Goal: Information Seeking & Learning: Compare options

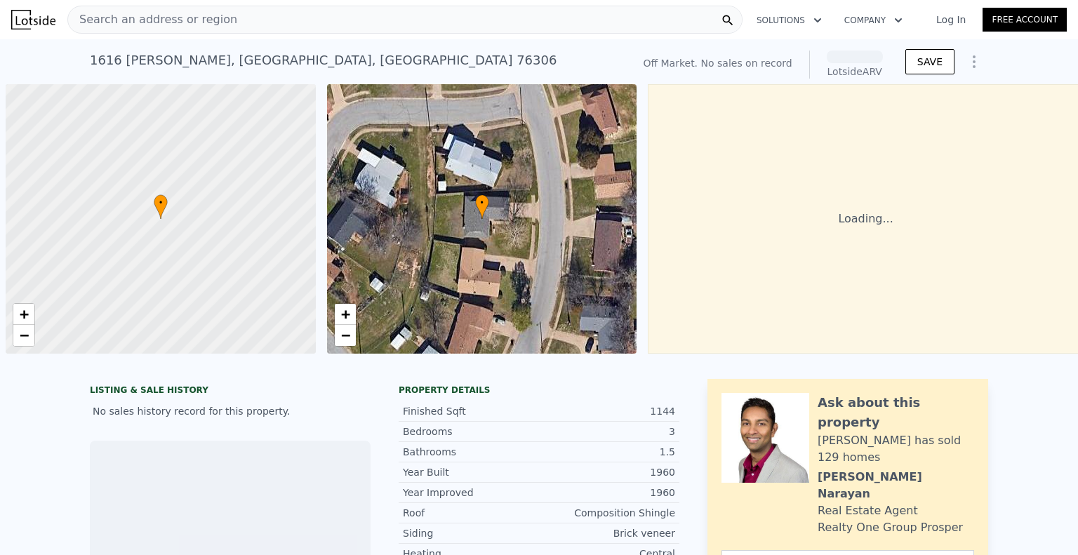
scroll to position [0, 6]
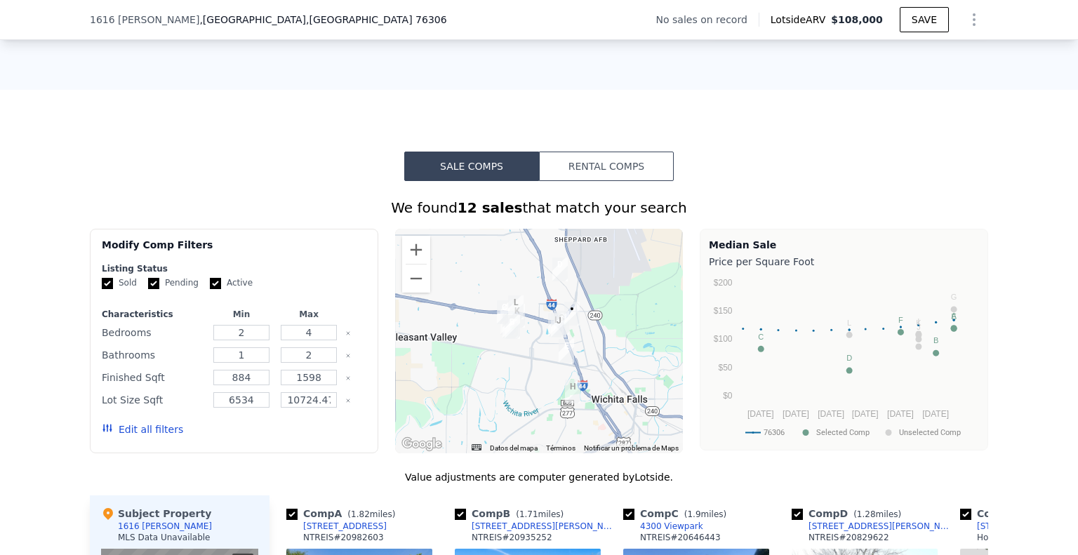
click at [617, 168] on button "Rental Comps" at bounding box center [606, 166] width 135 height 29
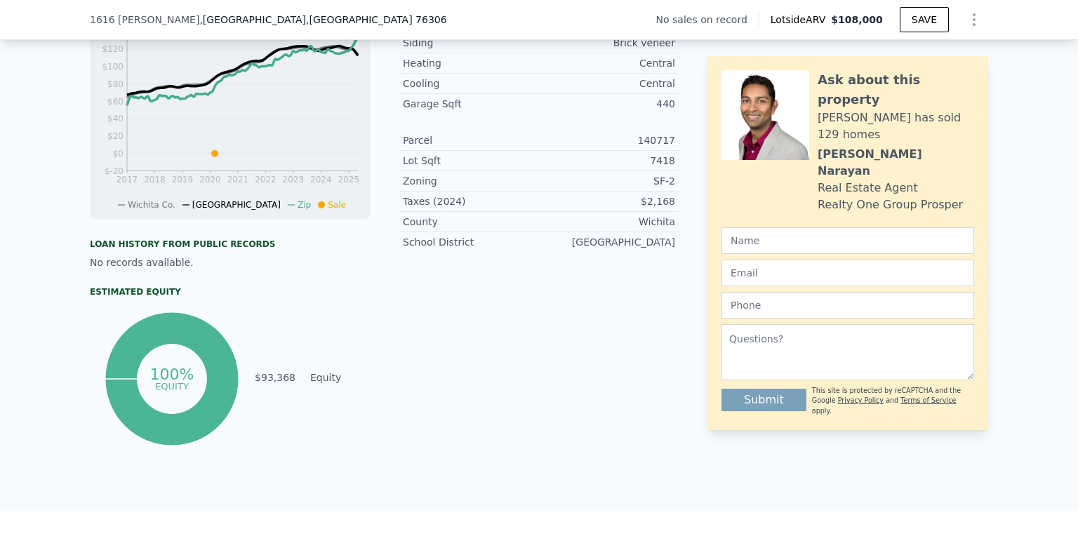
drag, startPoint x: 805, startPoint y: 401, endPoint x: 578, endPoint y: 159, distance: 331.6
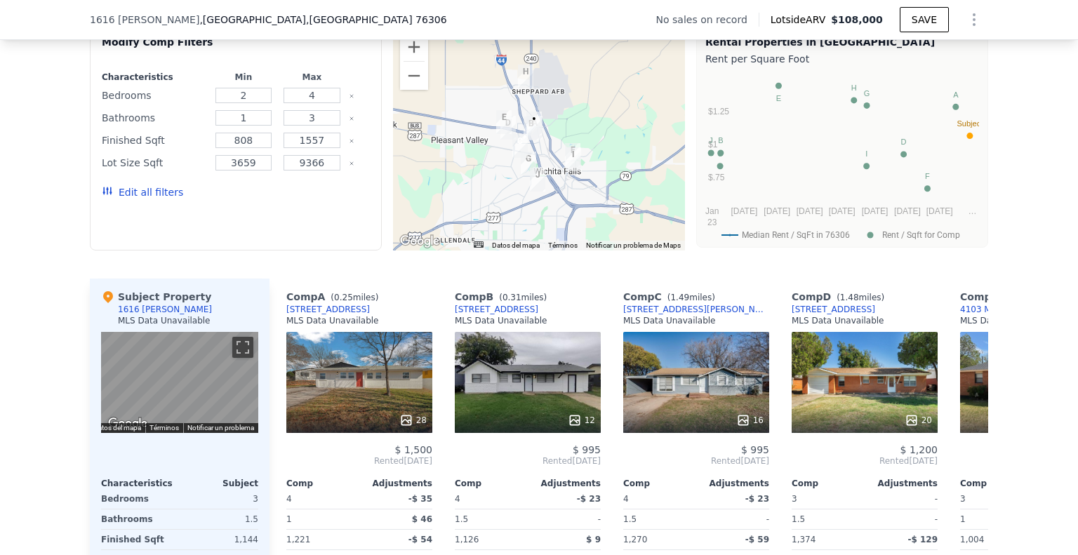
scroll to position [977, 0]
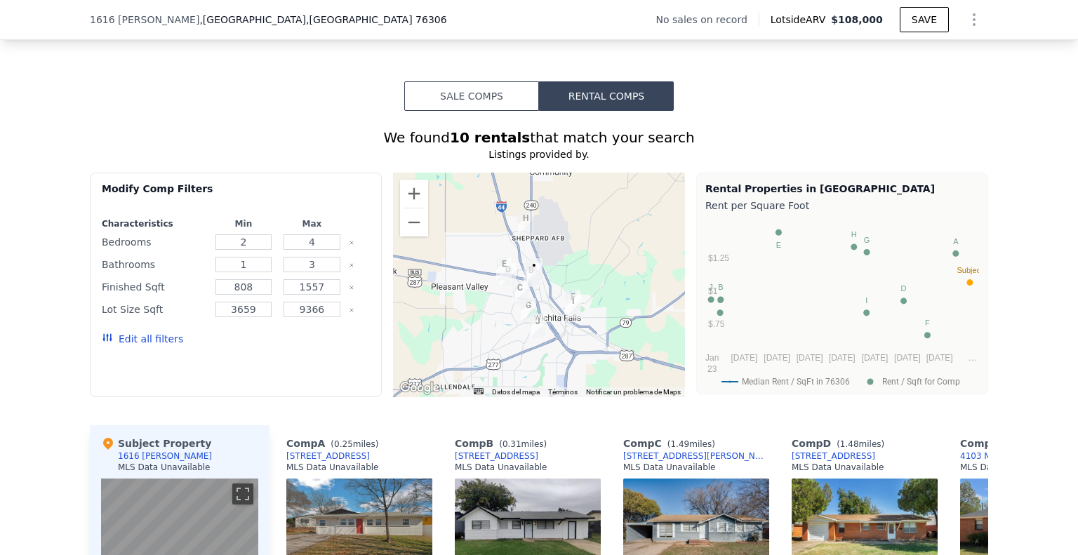
click at [476, 109] on button "Sale Comps" at bounding box center [471, 95] width 135 height 29
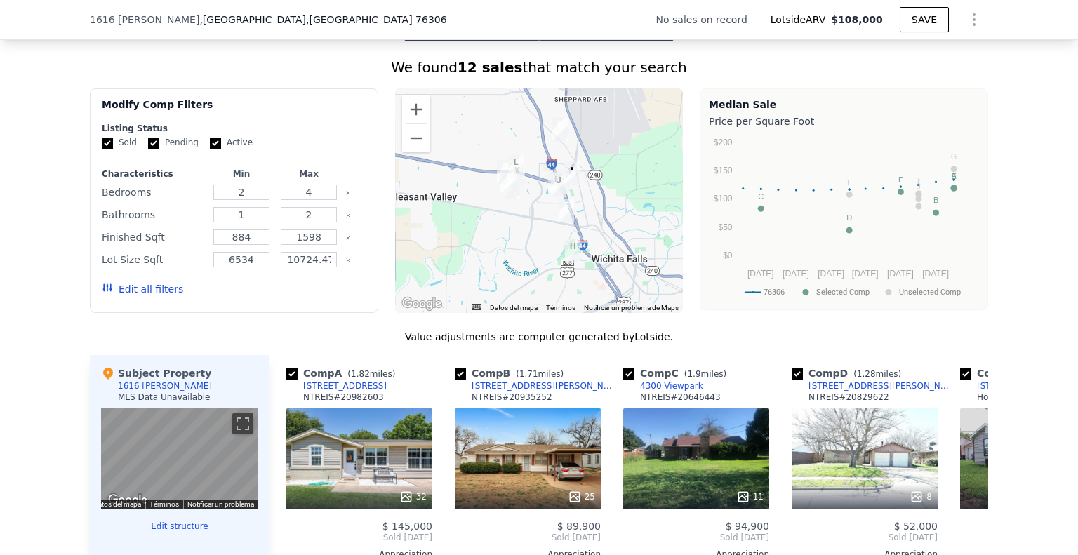
click at [67, 286] on div "We found 12 sales that match your search Filters Map Prices Modify Comp Filters…" at bounding box center [539, 436] width 1078 height 791
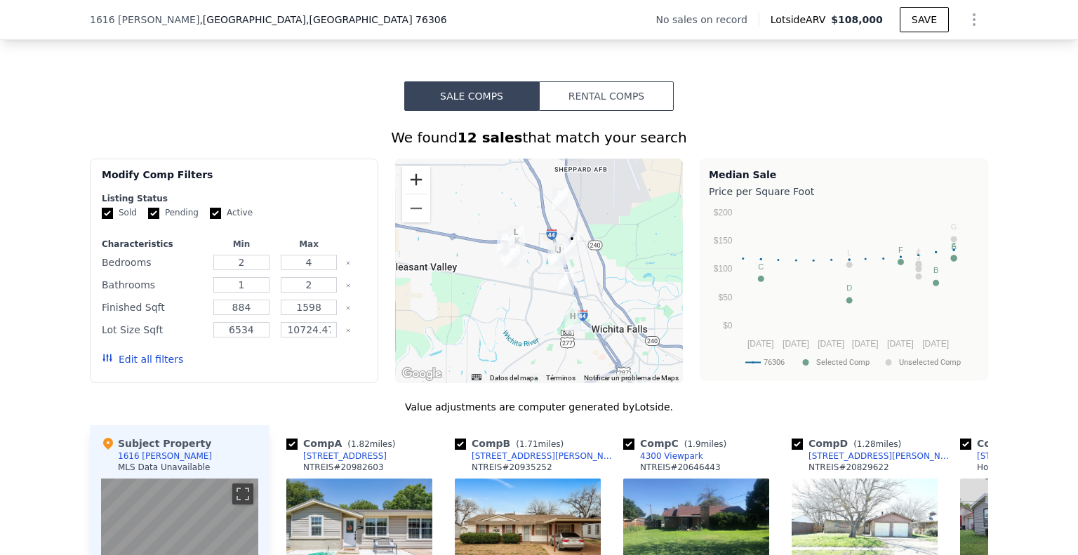
click at [406, 193] on button "Ampliar" at bounding box center [416, 180] width 28 height 28
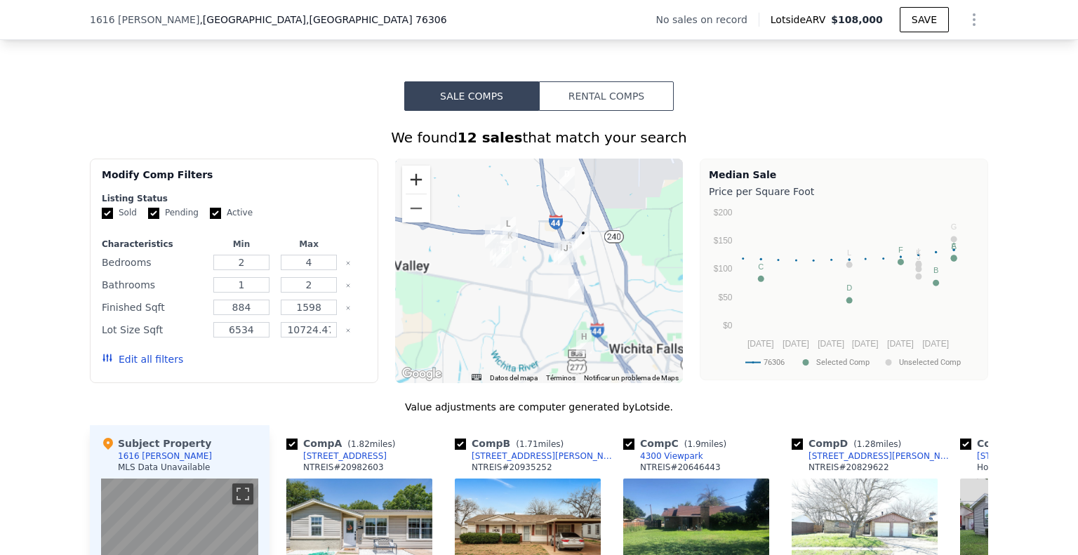
click at [406, 193] on button "Ampliar" at bounding box center [416, 180] width 28 height 28
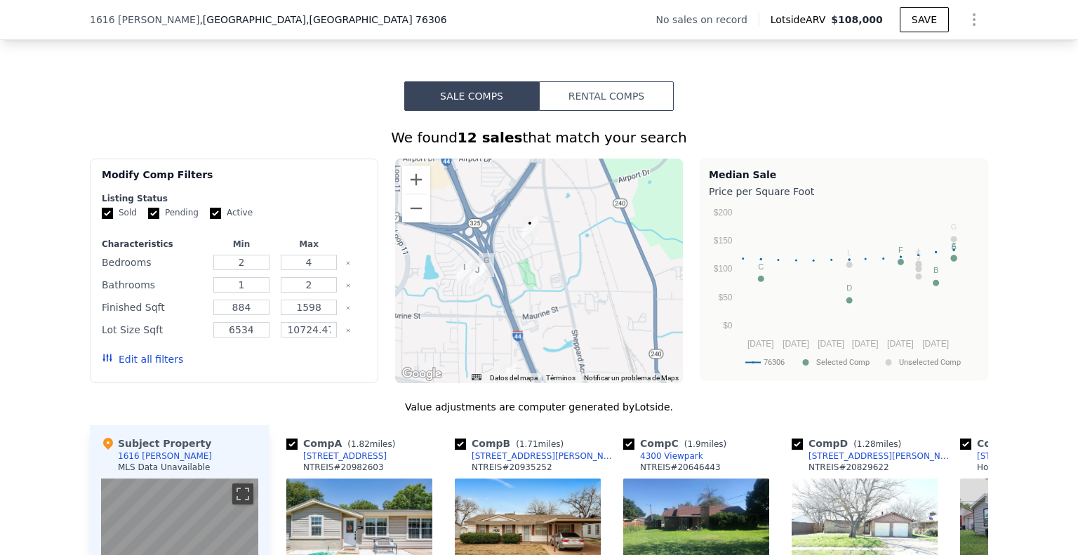
drag, startPoint x: 612, startPoint y: 302, endPoint x: 519, endPoint y: 324, distance: 95.8
click at [519, 324] on div at bounding box center [539, 271] width 288 height 225
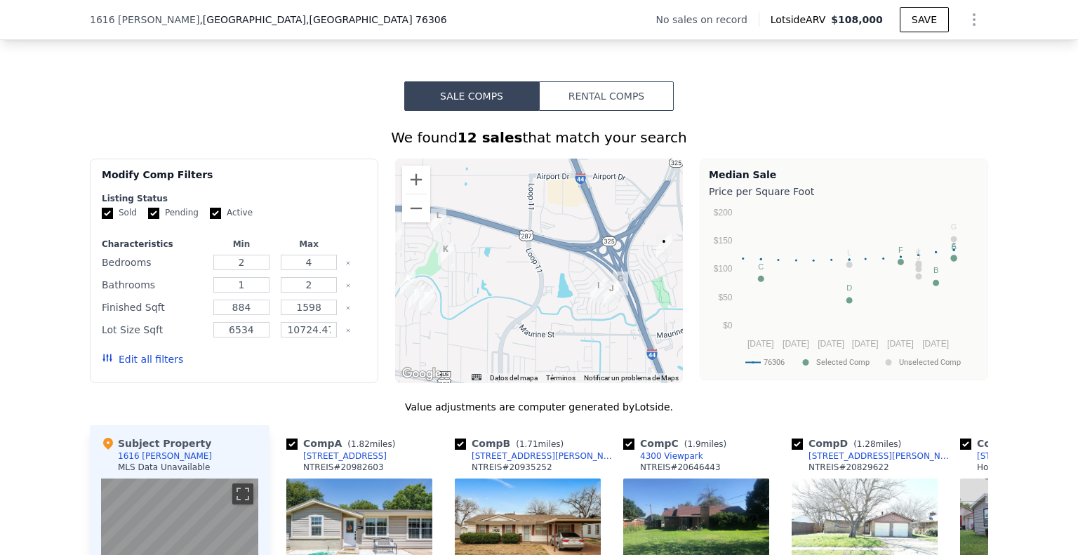
drag, startPoint x: 546, startPoint y: 305, endPoint x: 654, endPoint y: 342, distance: 114.3
click at [654, 342] on div at bounding box center [539, 271] width 288 height 225
drag, startPoint x: 654, startPoint y: 342, endPoint x: 636, endPoint y: 319, distance: 28.9
click at [637, 319] on div at bounding box center [539, 271] width 288 height 225
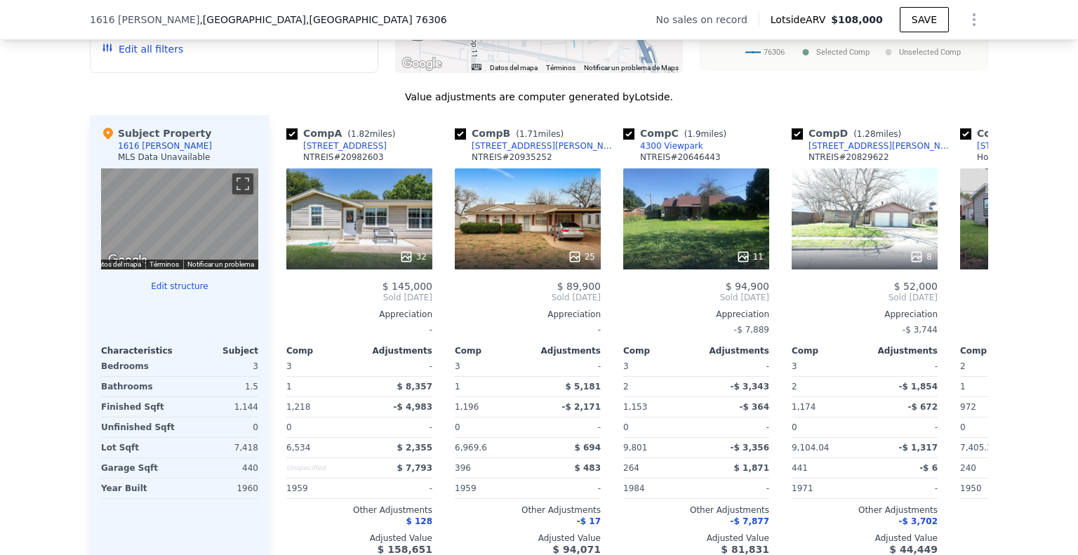
scroll to position [1328, 0]
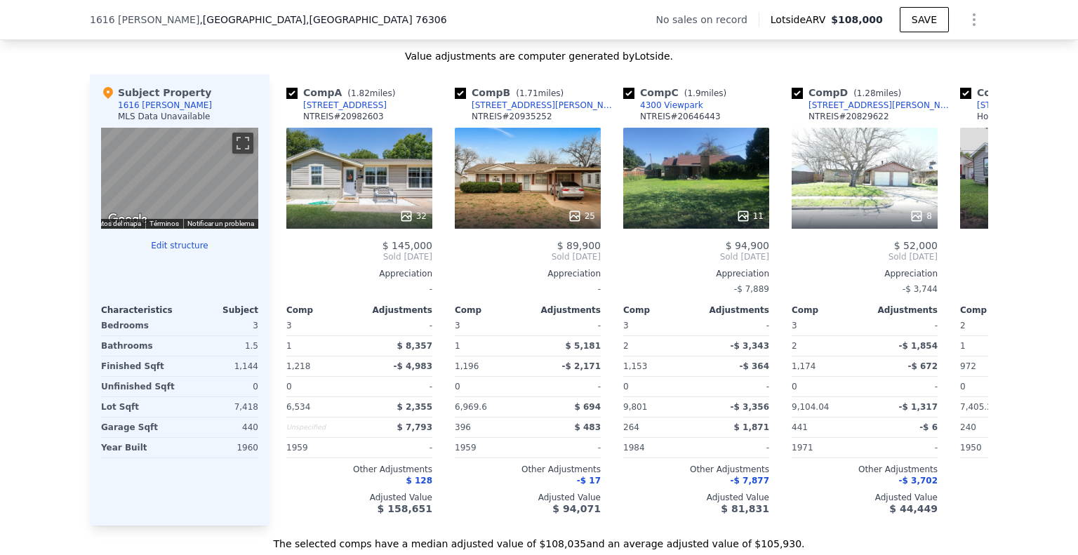
click at [581, 207] on div "25" at bounding box center [528, 178] width 146 height 101
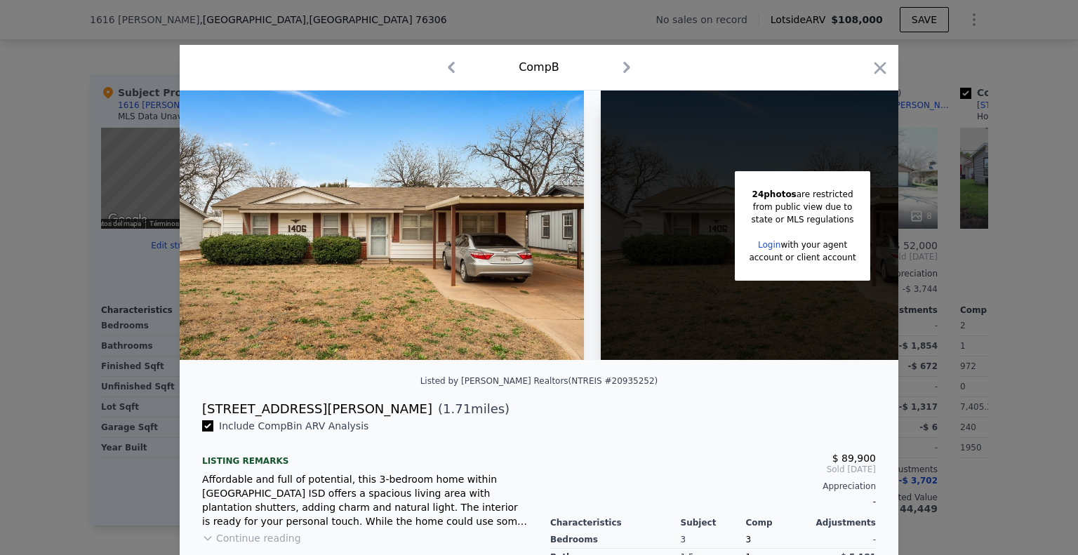
click at [666, 360] on div "24 photos are restricted from public view due to state or MLS regulations Login…" at bounding box center [539, 225] width 718 height 269
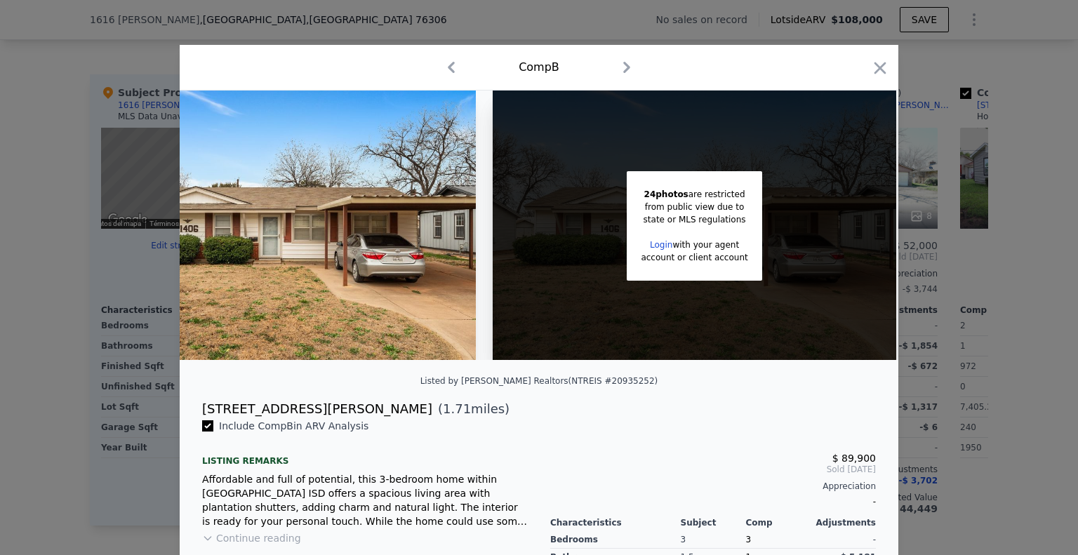
scroll to position [0, 109]
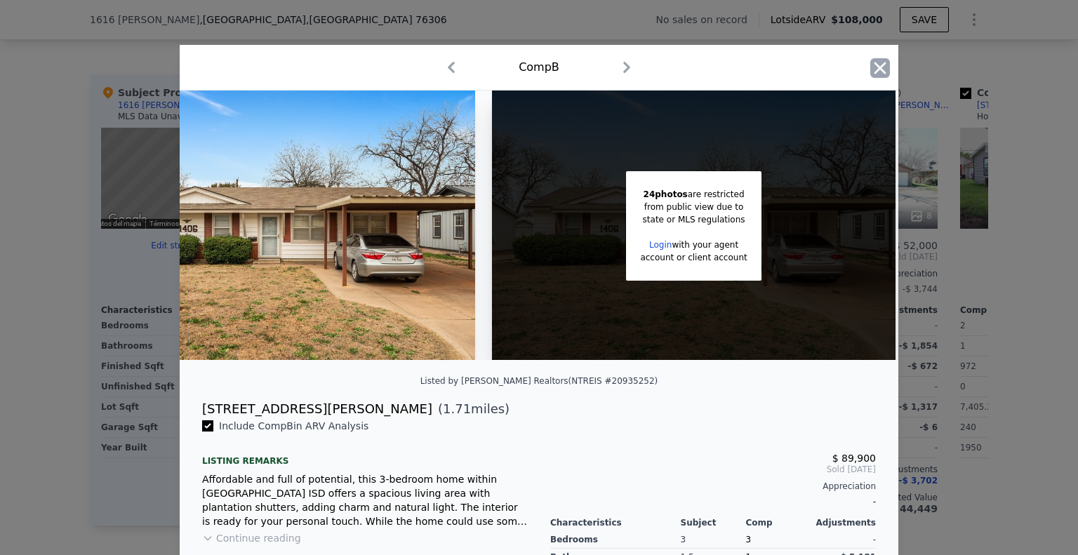
click at [874, 72] on icon "button" at bounding box center [880, 68] width 20 height 20
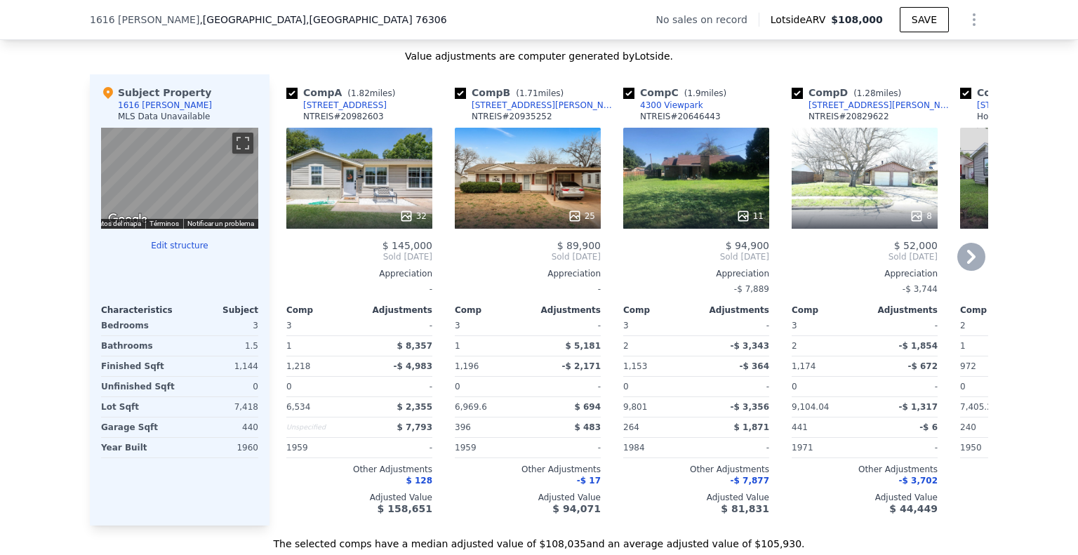
click at [702, 199] on div "11" at bounding box center [696, 178] width 146 height 101
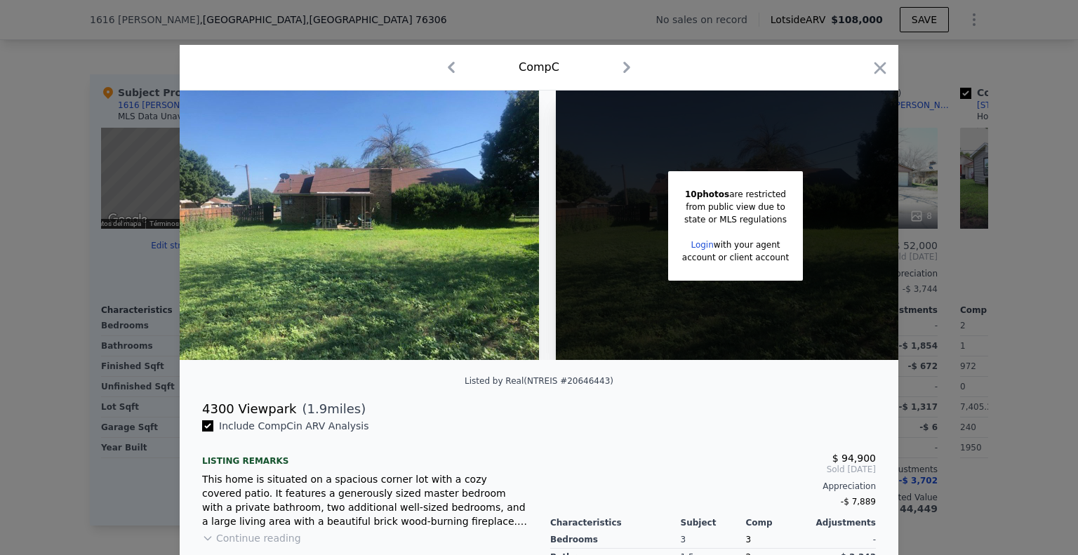
click at [996, 259] on div at bounding box center [539, 277] width 1078 height 555
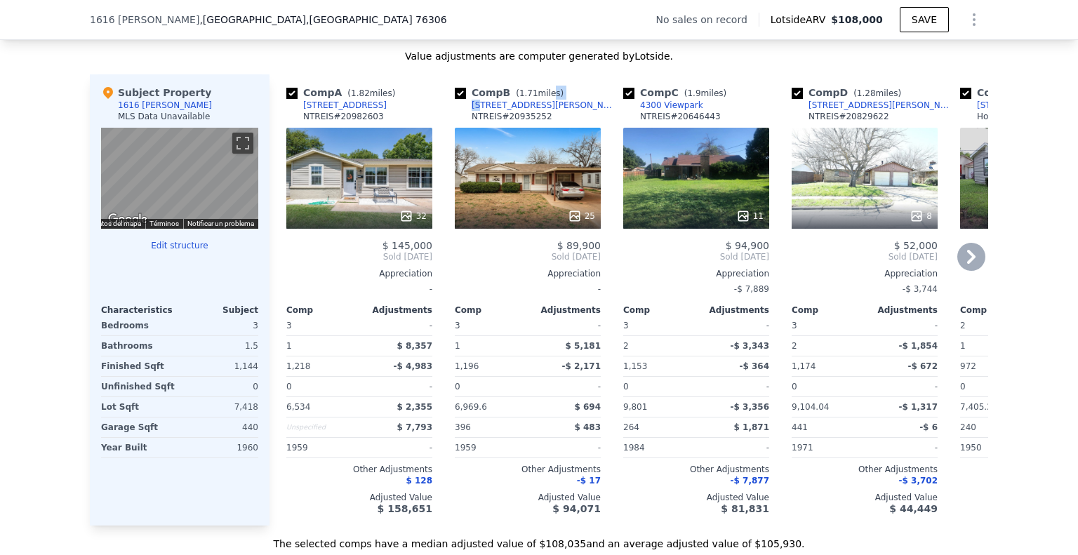
drag, startPoint x: 535, startPoint y: 114, endPoint x: 474, endPoint y: 111, distance: 60.4
click at [474, 111] on div "Comp B ( 1.71 miles) [STREET_ADDRESS][PERSON_NAME] 20935252" at bounding box center [528, 107] width 146 height 42
click at [533, 114] on div "Comp B ( 1.71 miles) [STREET_ADDRESS][PERSON_NAME] 20935252" at bounding box center [528, 107] width 146 height 42
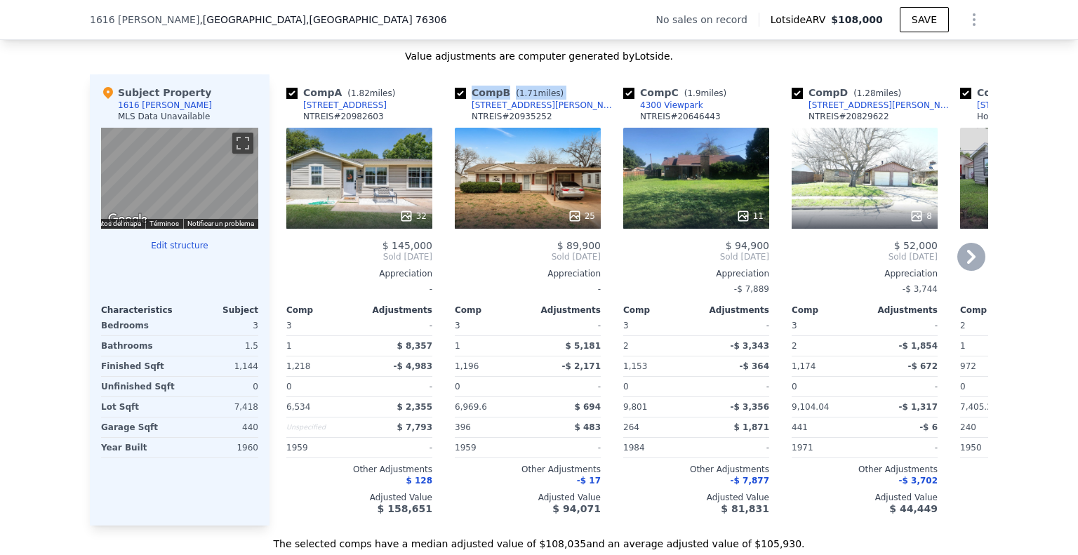
click at [549, 113] on div "Comp B ( 1.71 miles) [STREET_ADDRESS][PERSON_NAME] 20935252" at bounding box center [528, 107] width 146 height 42
click at [546, 116] on div "Comp B ( 1.71 miles) [STREET_ADDRESS][PERSON_NAME] 20935252" at bounding box center [528, 107] width 146 height 42
drag, startPoint x: 529, startPoint y: 119, endPoint x: 516, endPoint y: 114, distance: 13.6
click at [491, 117] on div "Comp B ( 1.71 miles) [STREET_ADDRESS][PERSON_NAME] 20935252" at bounding box center [528, 107] width 146 height 42
click at [519, 111] on div "[STREET_ADDRESS][PERSON_NAME]" at bounding box center [545, 105] width 146 height 11
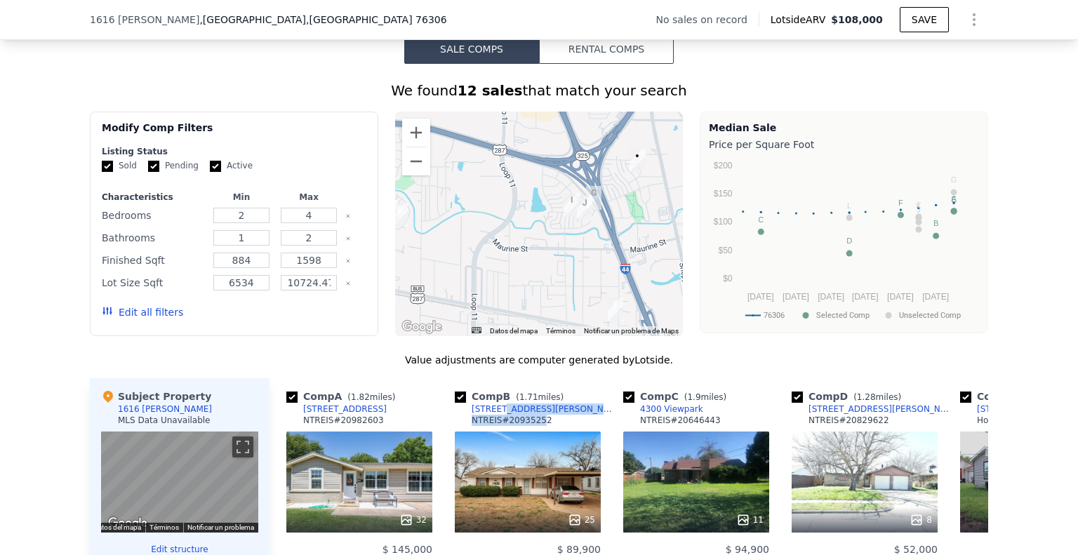
scroll to position [977, 0]
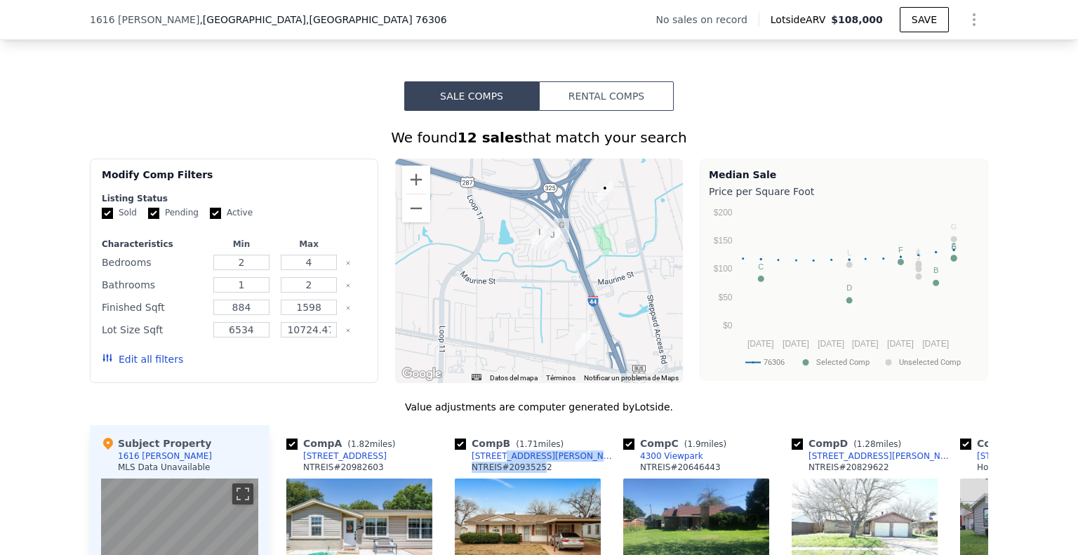
drag, startPoint x: 550, startPoint y: 326, endPoint x: 504, endPoint y: 314, distance: 47.1
click at [504, 314] on div at bounding box center [539, 271] width 288 height 225
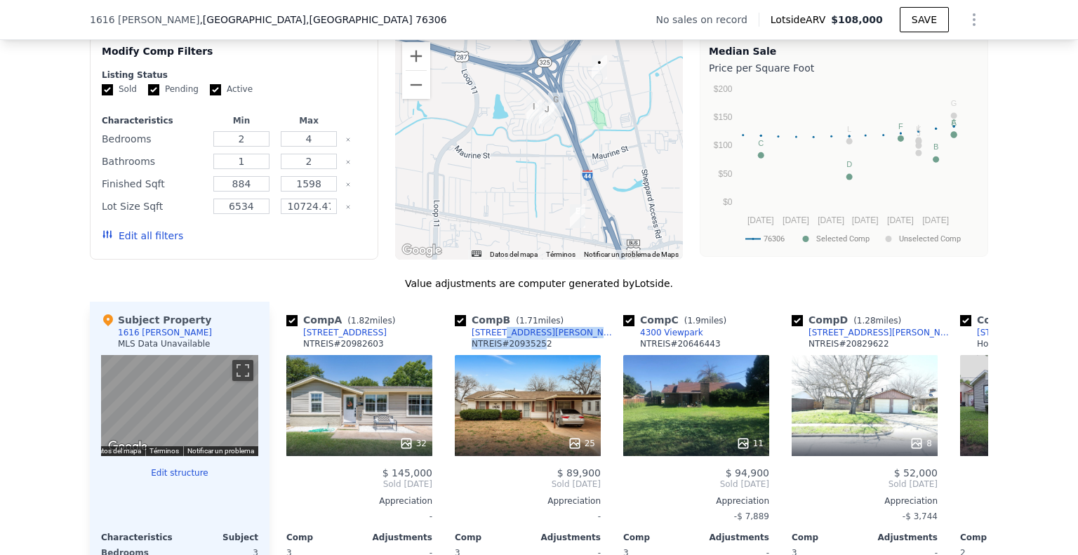
scroll to position [1117, 0]
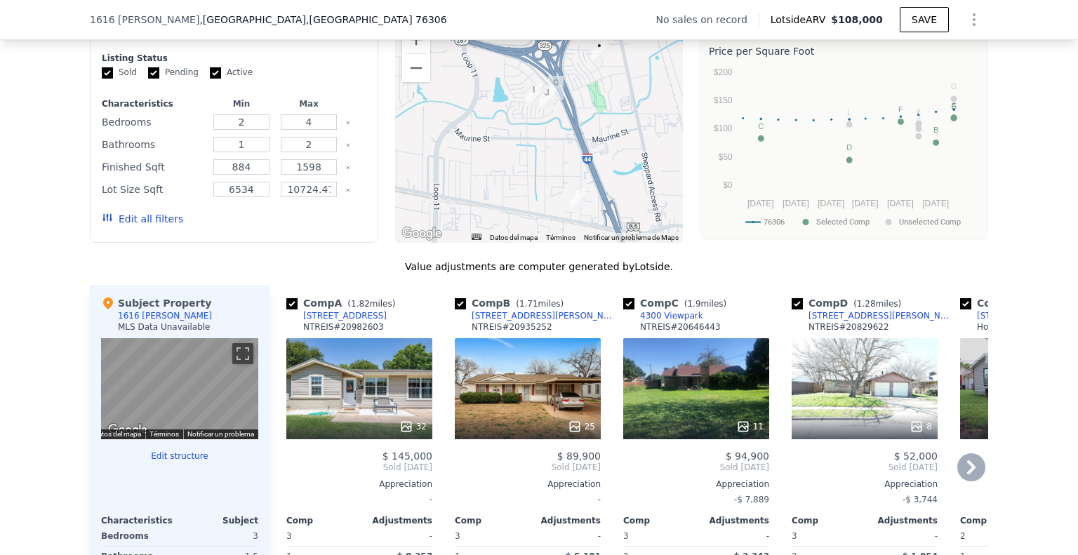
click at [967, 474] on icon at bounding box center [971, 467] width 8 height 14
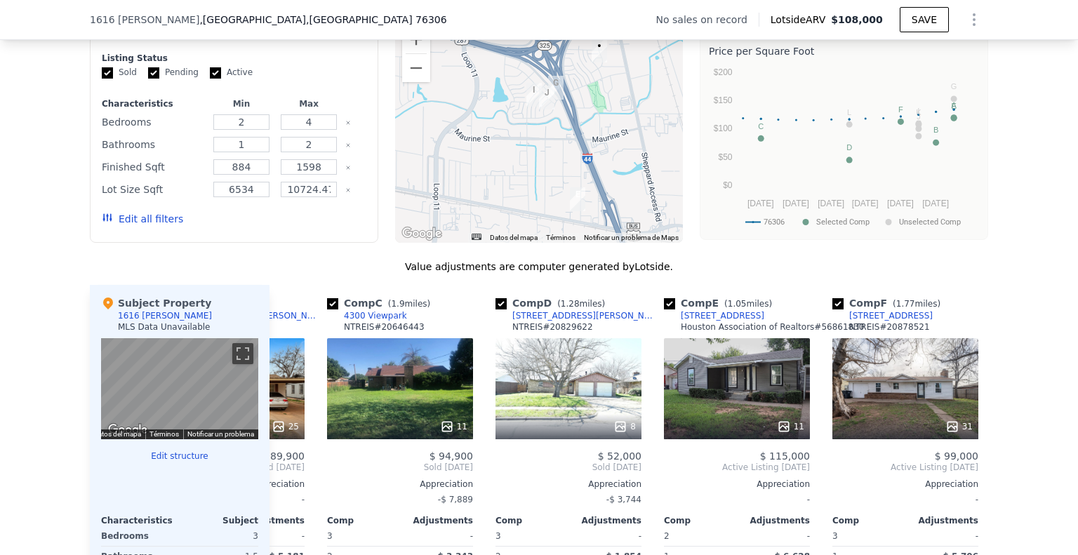
scroll to position [0, 337]
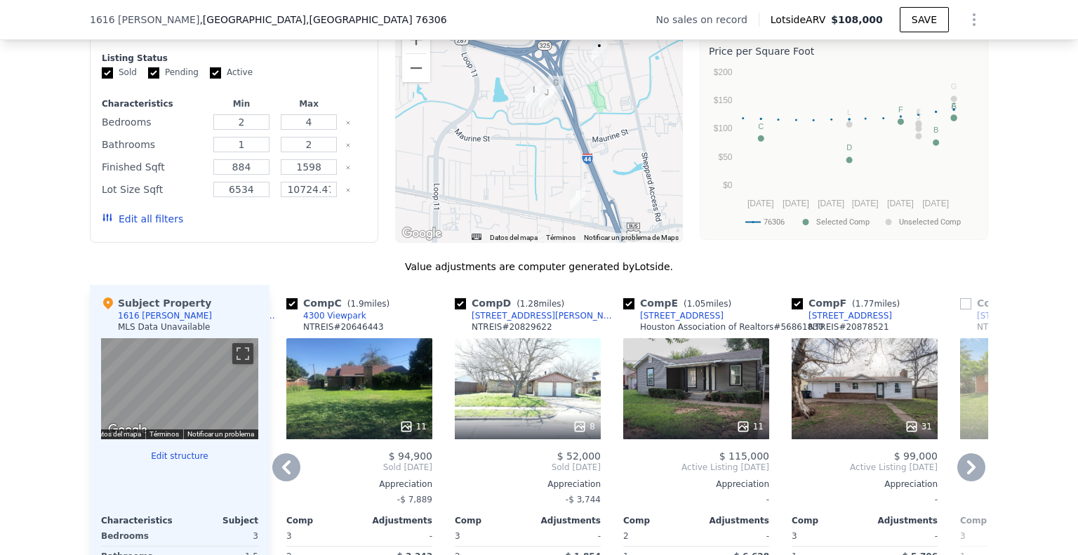
click at [967, 474] on icon at bounding box center [971, 467] width 8 height 14
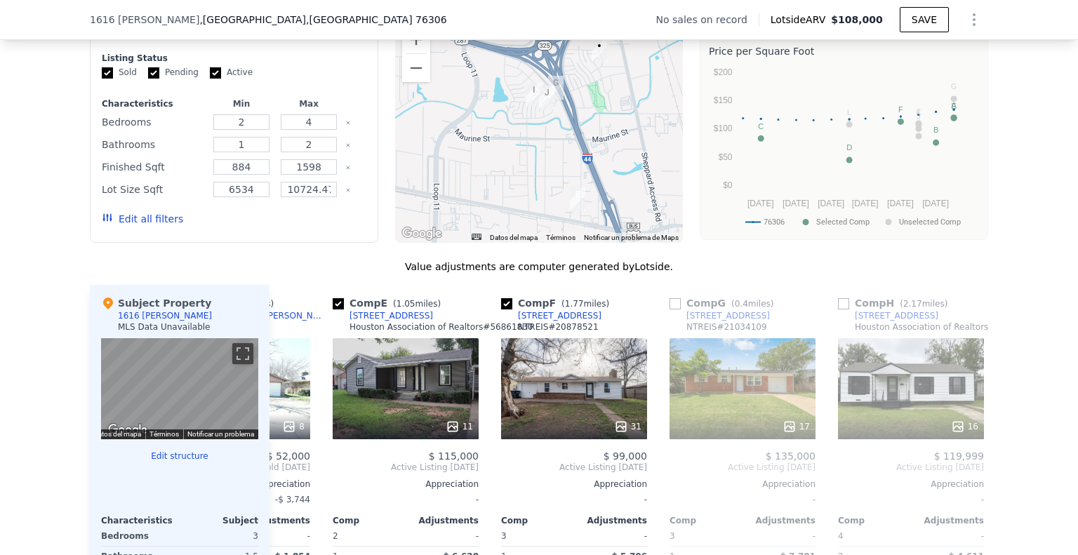
scroll to position [0, 674]
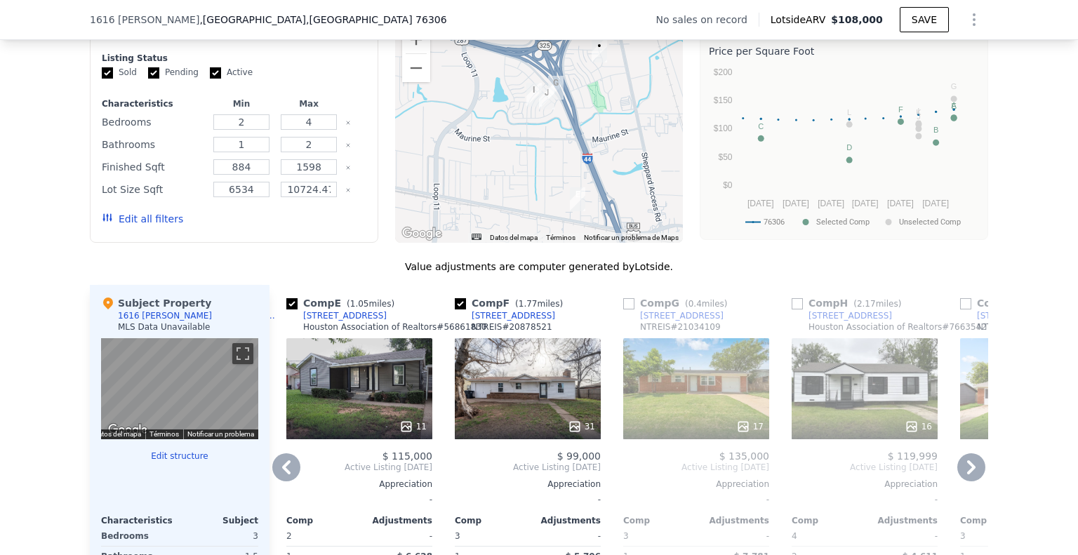
click at [548, 100] on img "1600 Central Fwy" at bounding box center [555, 88] width 15 height 24
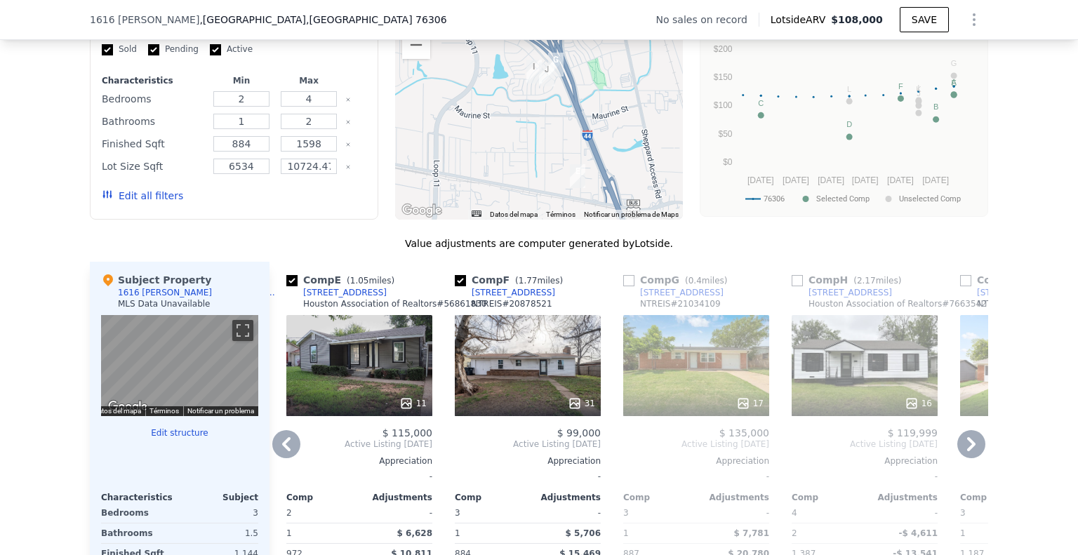
scroll to position [1187, 0]
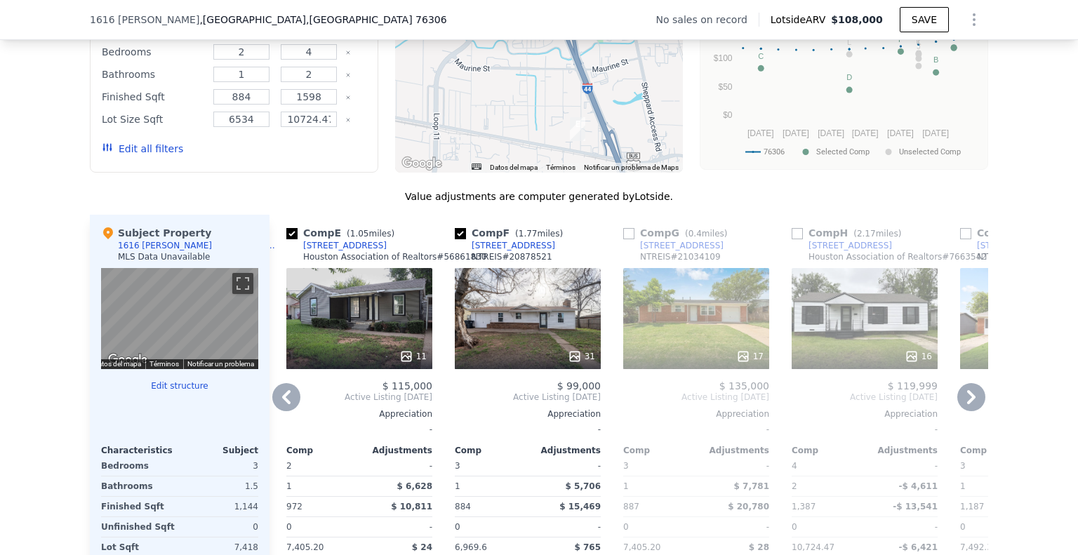
click at [976, 406] on icon at bounding box center [971, 397] width 28 height 28
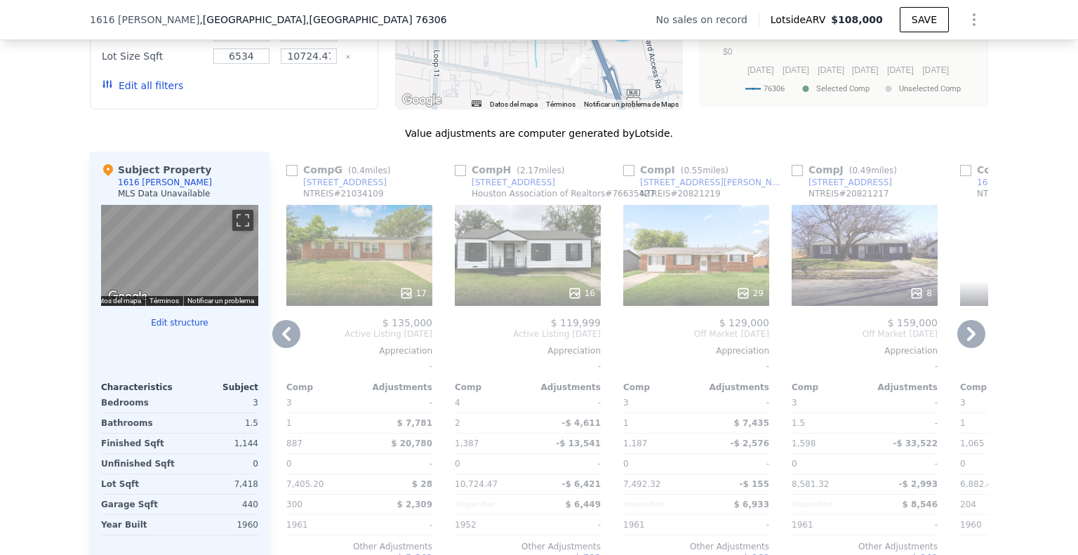
scroll to position [1257, 0]
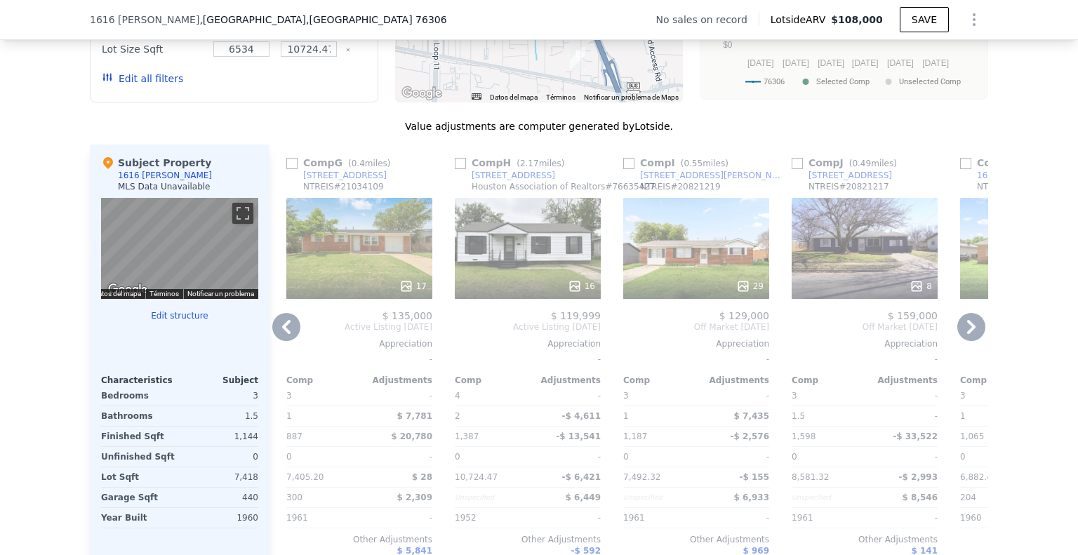
click at [349, 181] on div "[STREET_ADDRESS]" at bounding box center [344, 175] width 83 height 11
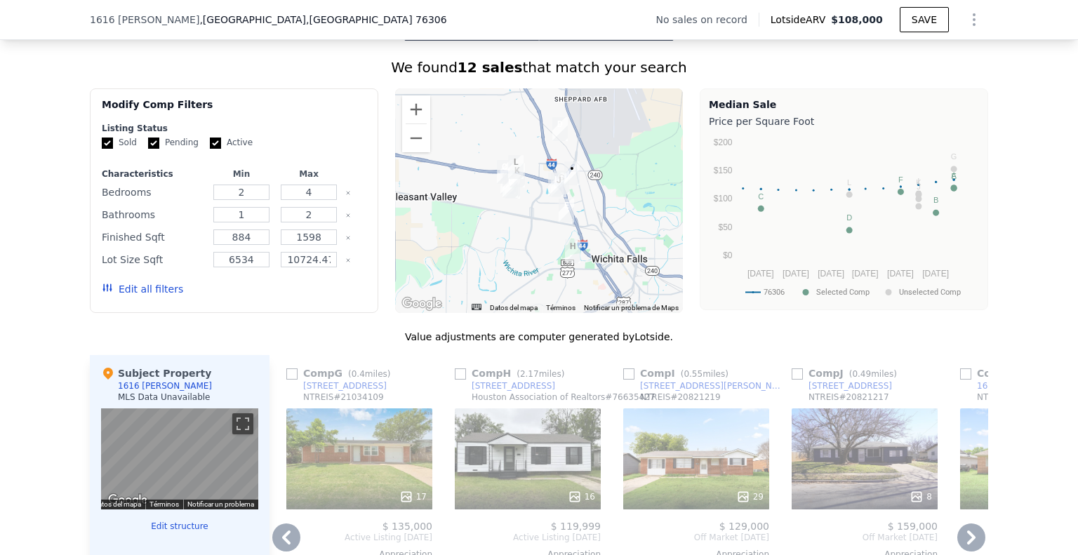
scroll to position [1117, 0]
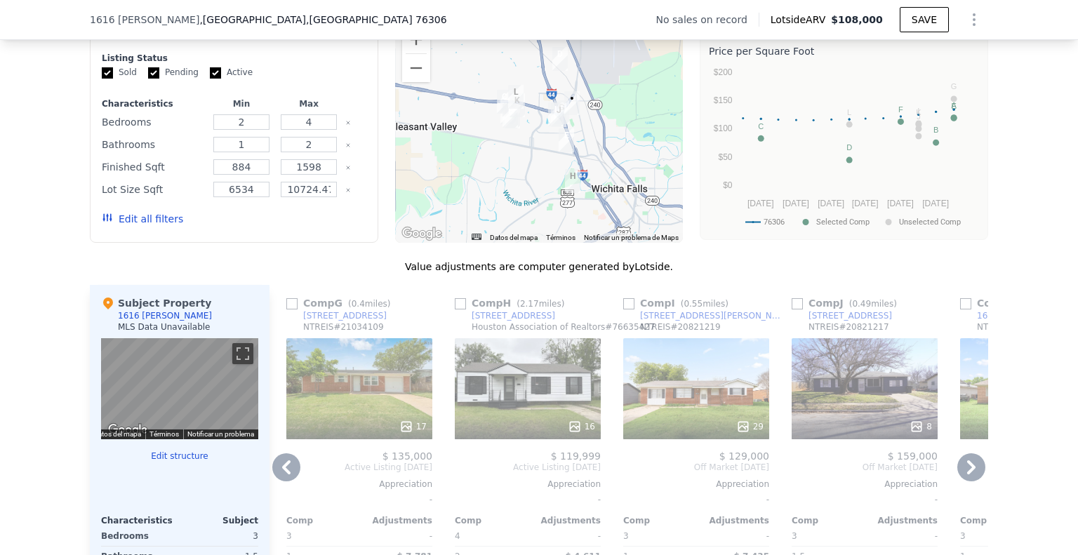
click at [722, 400] on div "29" at bounding box center [696, 388] width 146 height 101
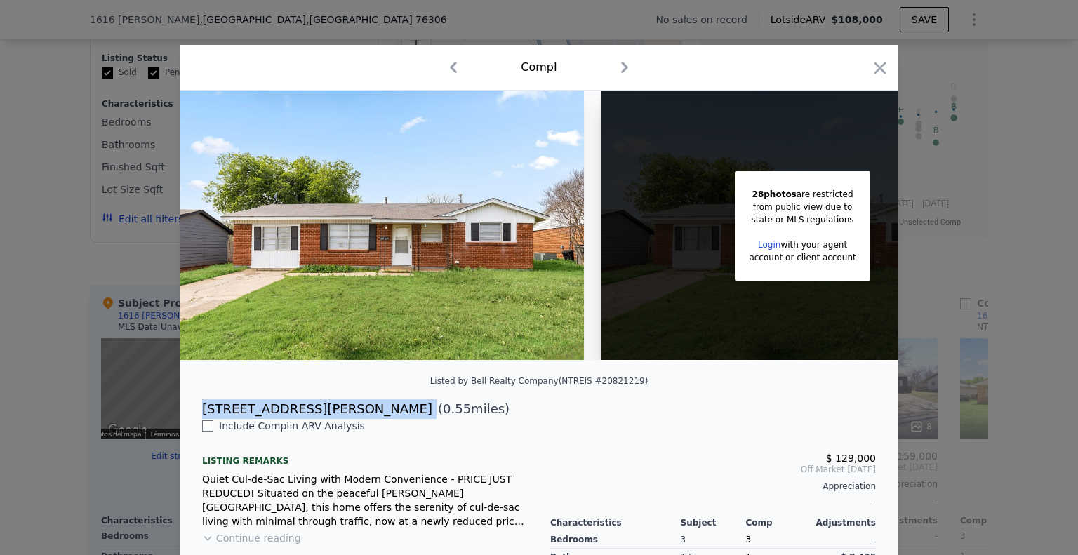
drag, startPoint x: 196, startPoint y: 415, endPoint x: 280, endPoint y: 420, distance: 84.4
click at [280, 419] on div "[STREET_ADDRESS][PERSON_NAME] ( 0.55 miles)" at bounding box center [539, 409] width 696 height 20
copy div "[STREET_ADDRESS][PERSON_NAME]"
click at [874, 66] on icon "button" at bounding box center [880, 68] width 12 height 12
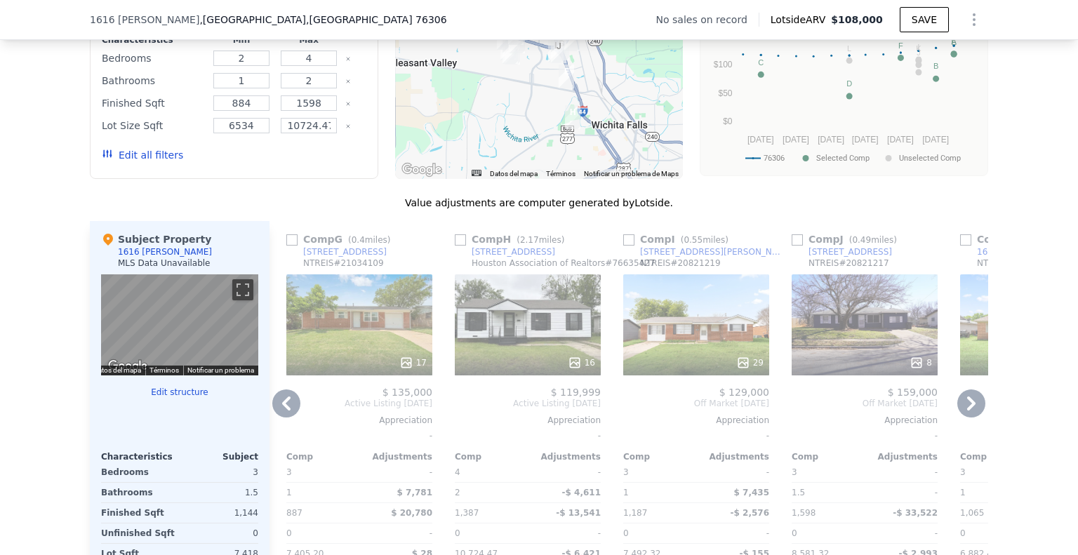
scroll to position [1187, 0]
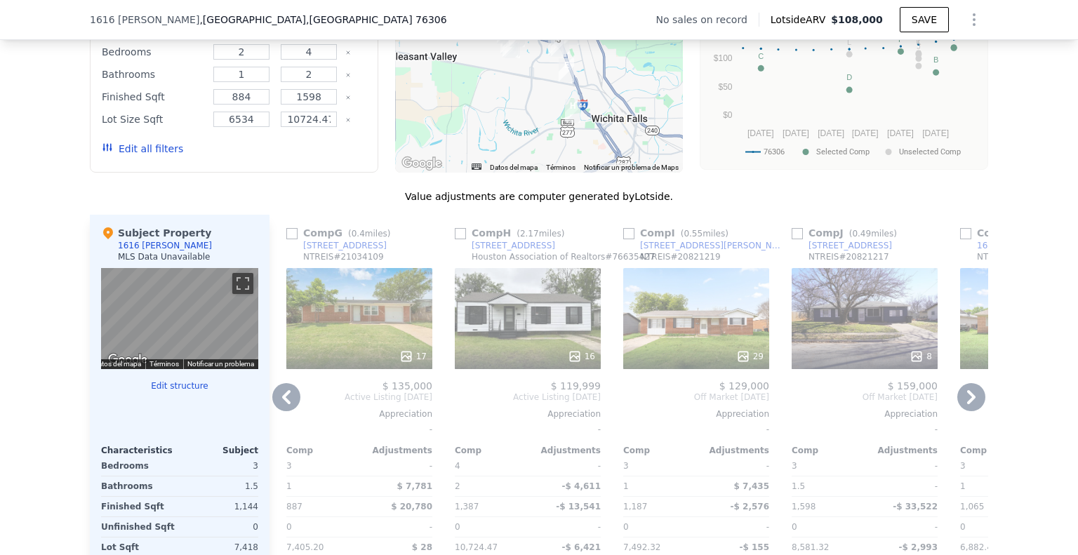
click at [561, 333] on div "16" at bounding box center [528, 318] width 146 height 101
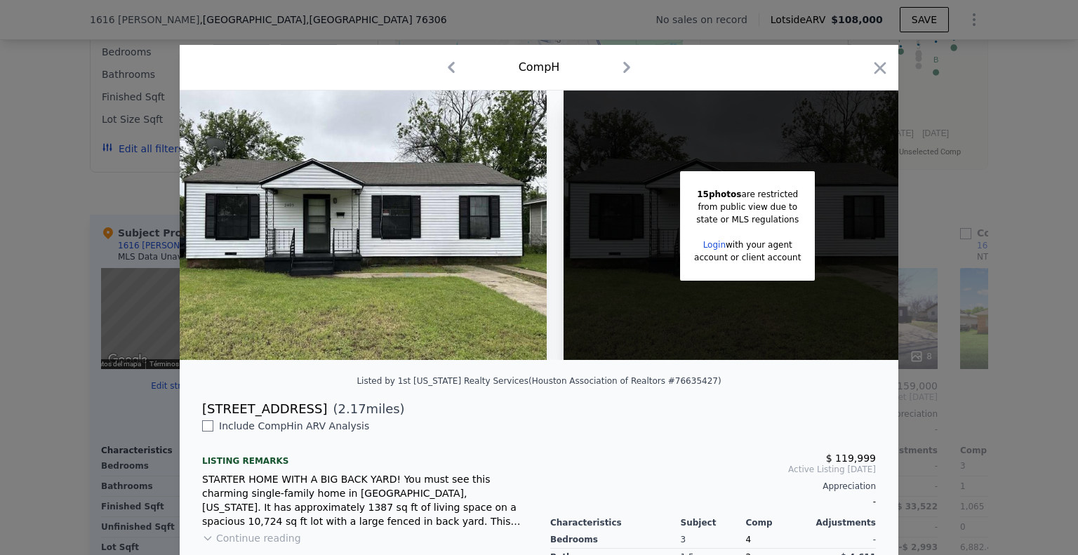
click at [974, 220] on div at bounding box center [539, 277] width 1078 height 555
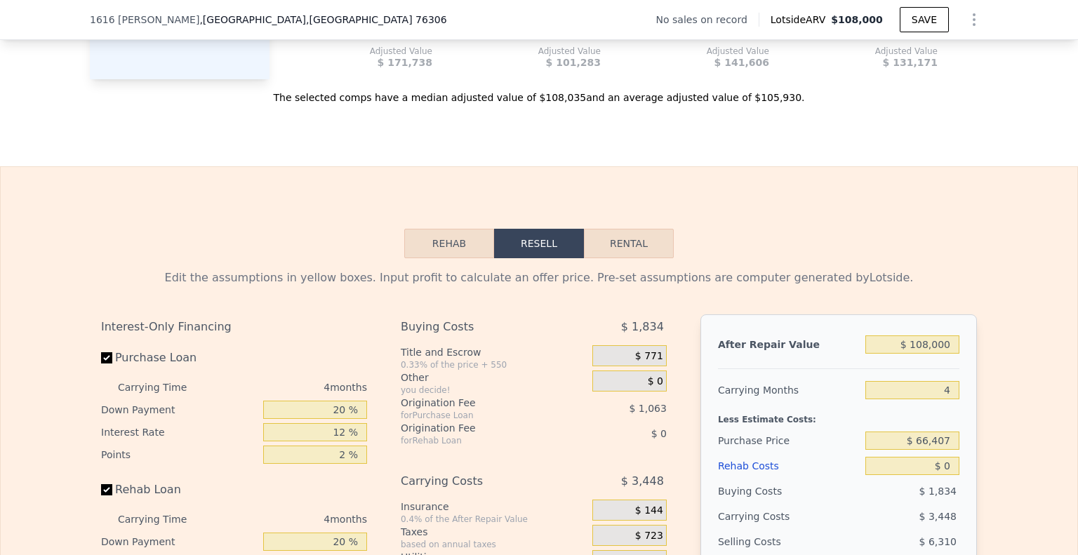
scroll to position [1819, 0]
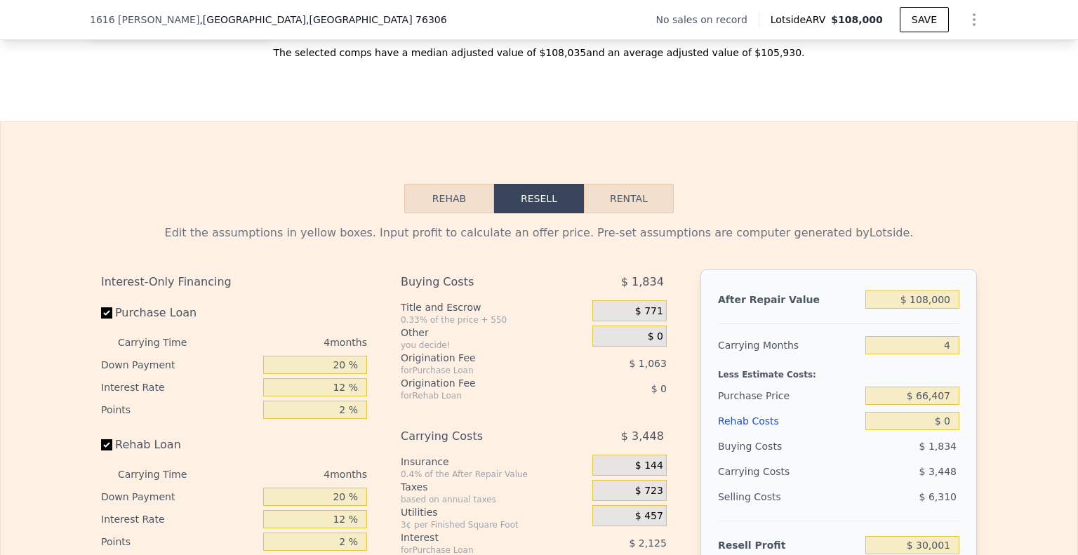
click at [627, 213] on button "Rental" at bounding box center [629, 198] width 90 height 29
select select "30"
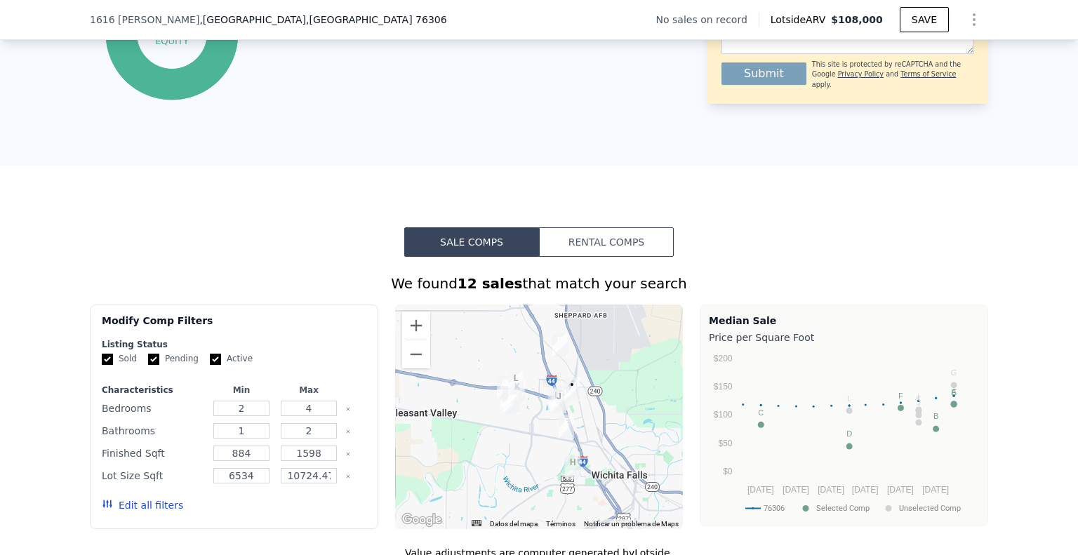
scroll to position [696, 0]
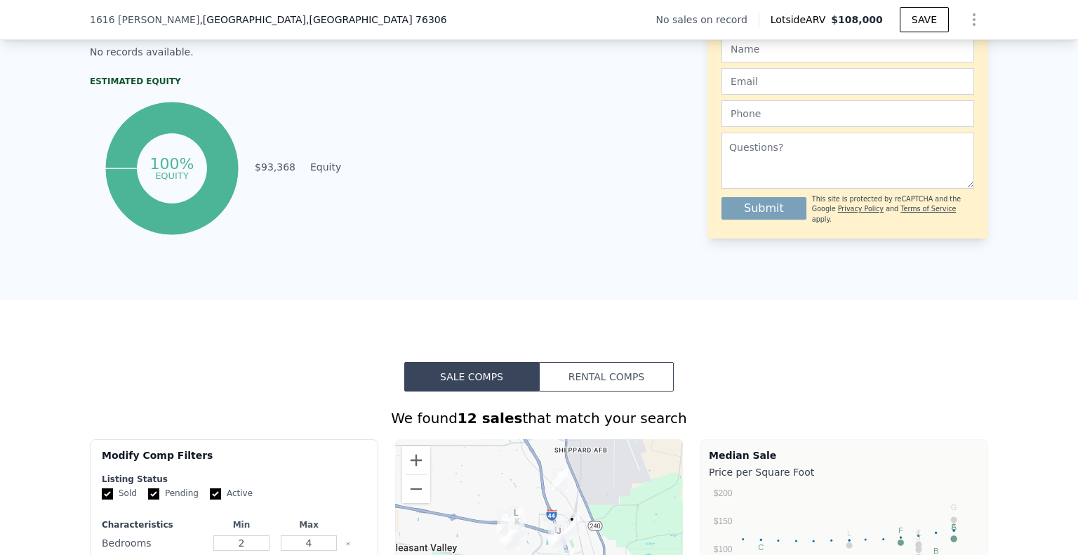
click at [612, 392] on button "Rental Comps" at bounding box center [606, 376] width 135 height 29
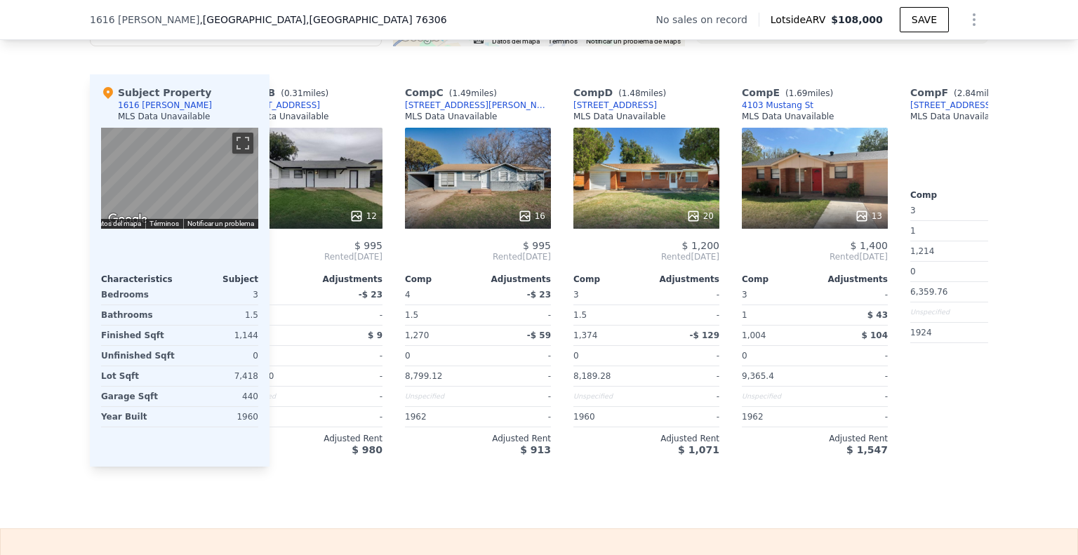
scroll to position [0, 252]
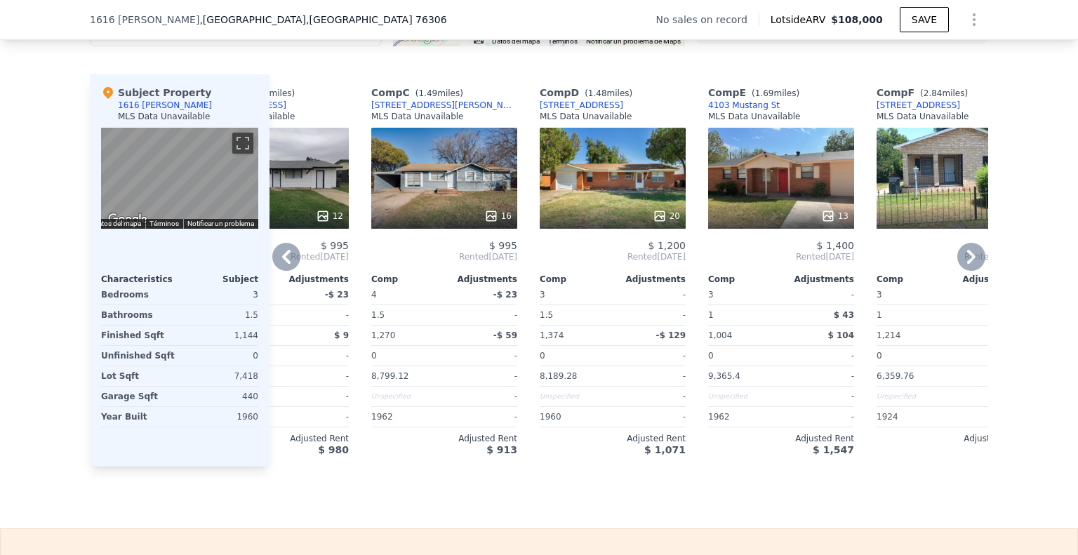
click at [603, 199] on div "20" at bounding box center [613, 178] width 146 height 101
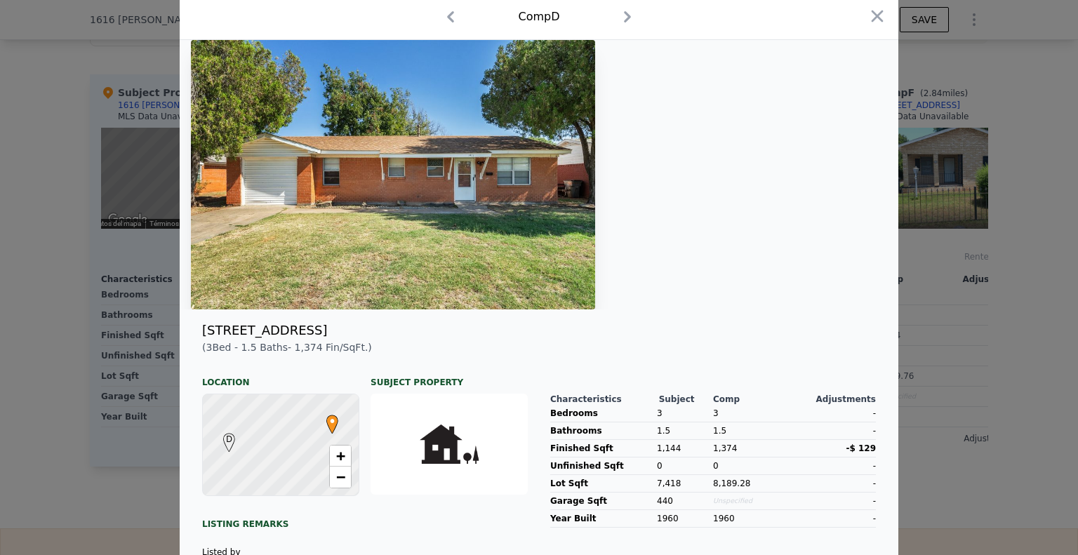
scroll to position [0, 0]
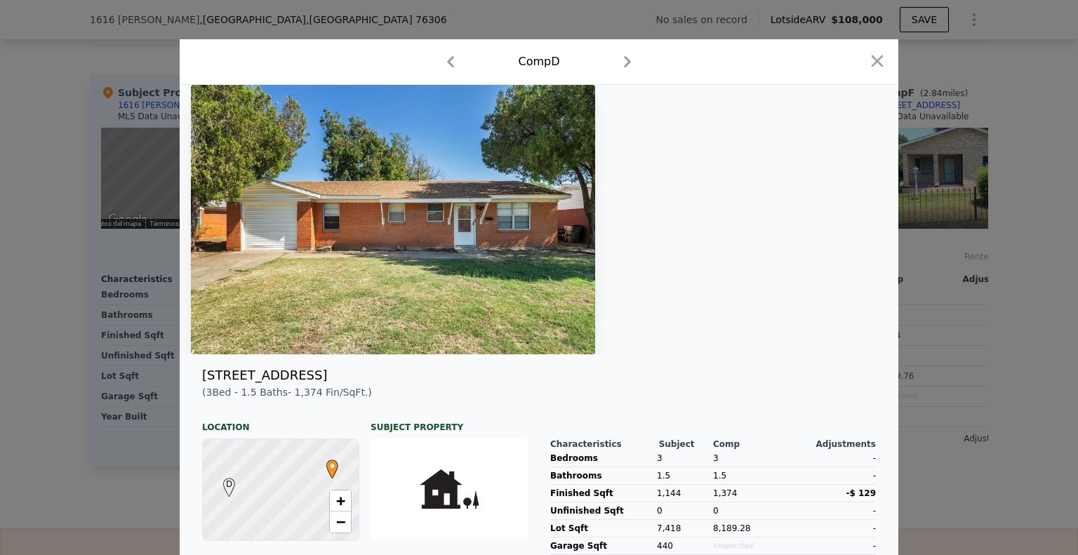
click at [610, 63] on div "Comp D" at bounding box center [539, 62] width 696 height 22
click at [618, 61] on icon "button" at bounding box center [627, 62] width 22 height 22
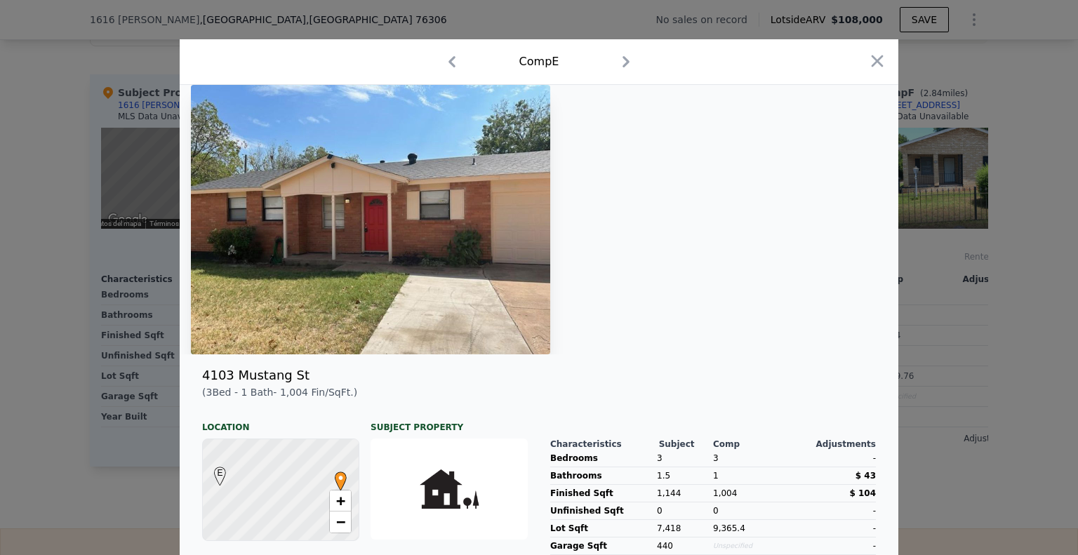
click at [447, 67] on icon "button" at bounding box center [452, 62] width 22 height 22
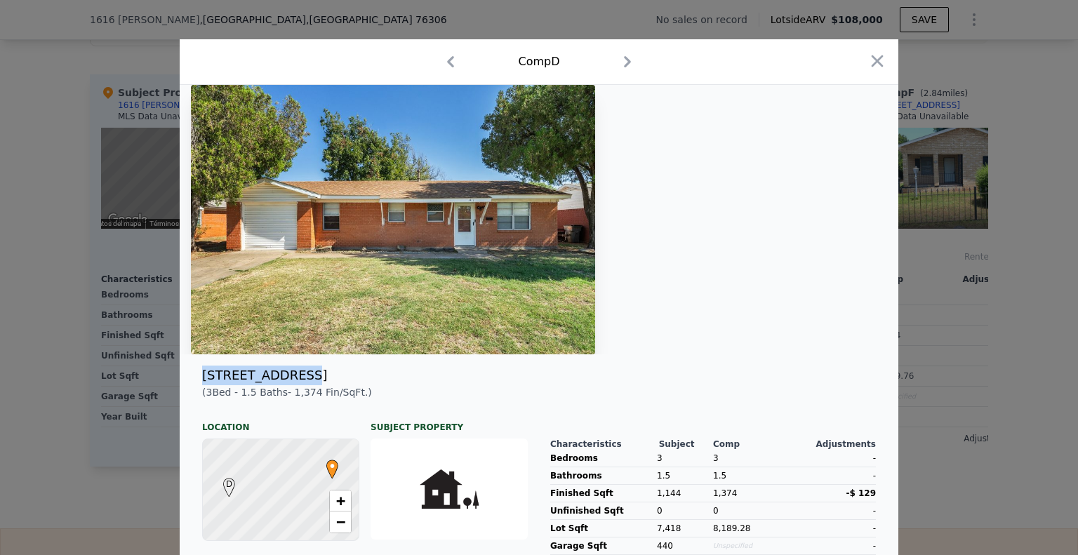
drag, startPoint x: 307, startPoint y: 368, endPoint x: 194, endPoint y: 372, distance: 113.0
click at [194, 372] on div "[STREET_ADDRESS]" at bounding box center [539, 376] width 696 height 20
copy div "[STREET_ADDRESS]"
click at [916, 155] on div at bounding box center [539, 277] width 1078 height 555
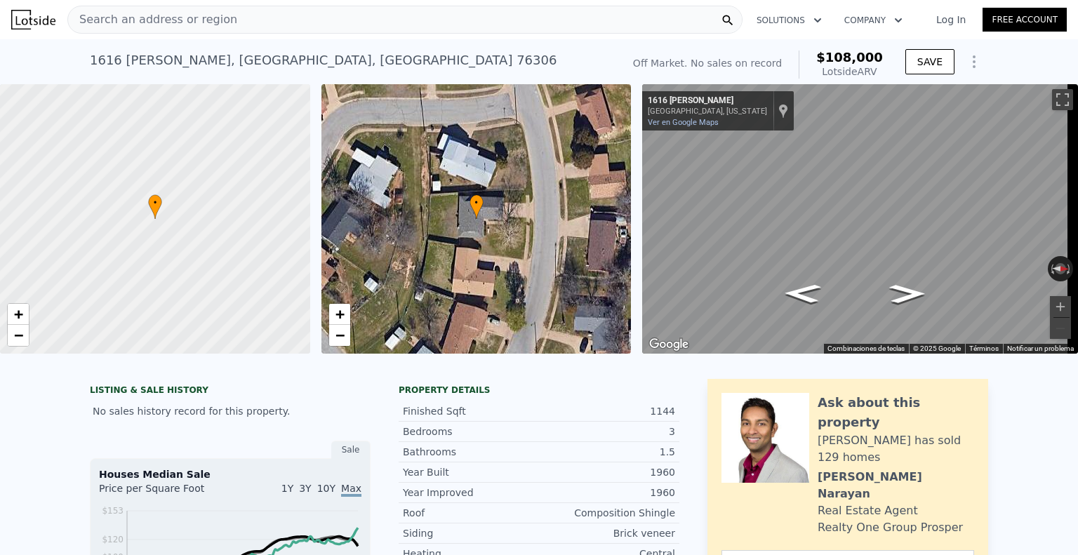
click at [309, 21] on div "Search an address or region" at bounding box center [404, 20] width 675 height 28
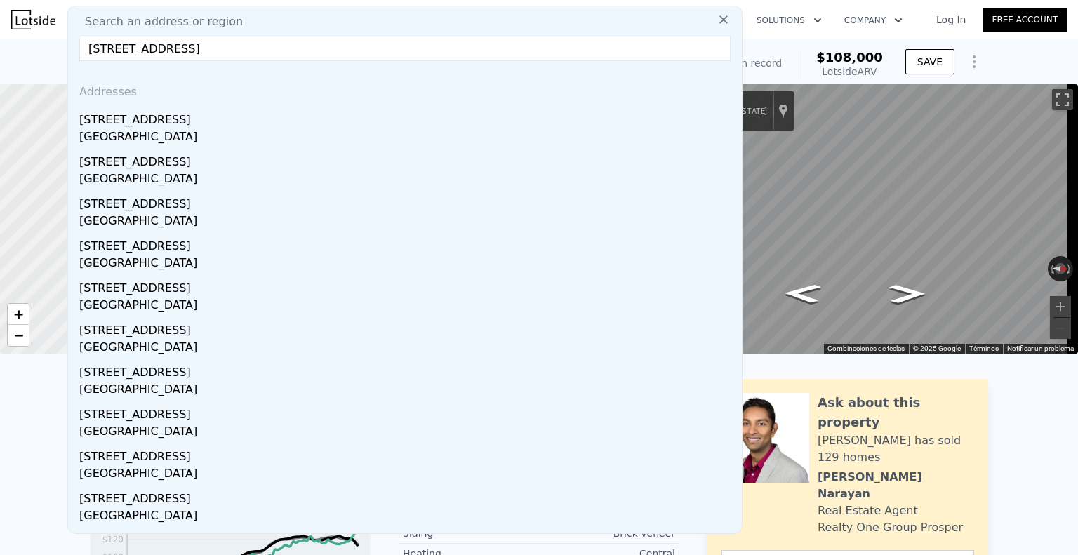
type input "[STREET_ADDRESS]"
click at [192, 132] on div "[GEOGRAPHIC_DATA]" at bounding box center [407, 138] width 657 height 20
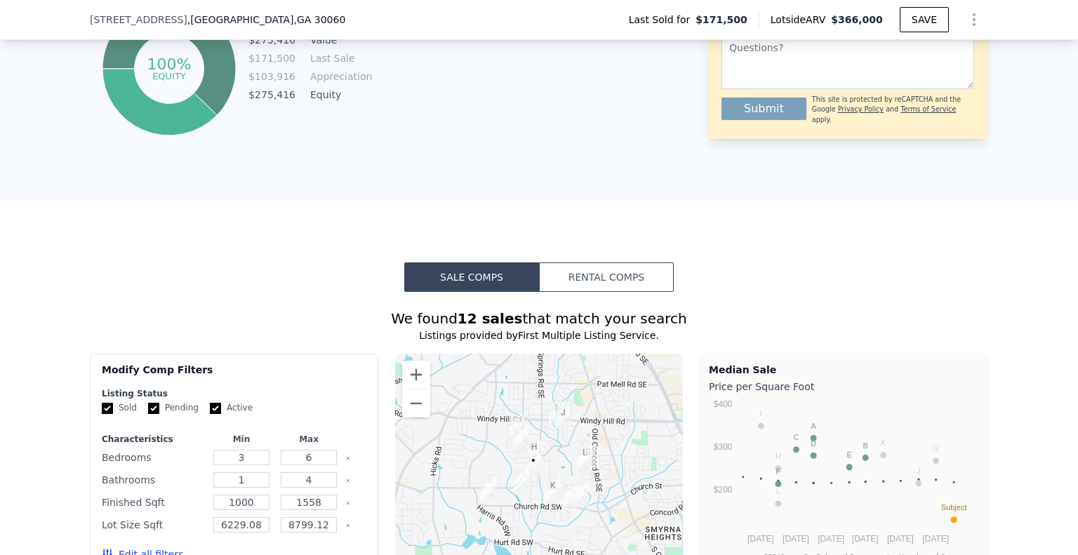
click at [592, 284] on button "Rental Comps" at bounding box center [606, 276] width 135 height 29
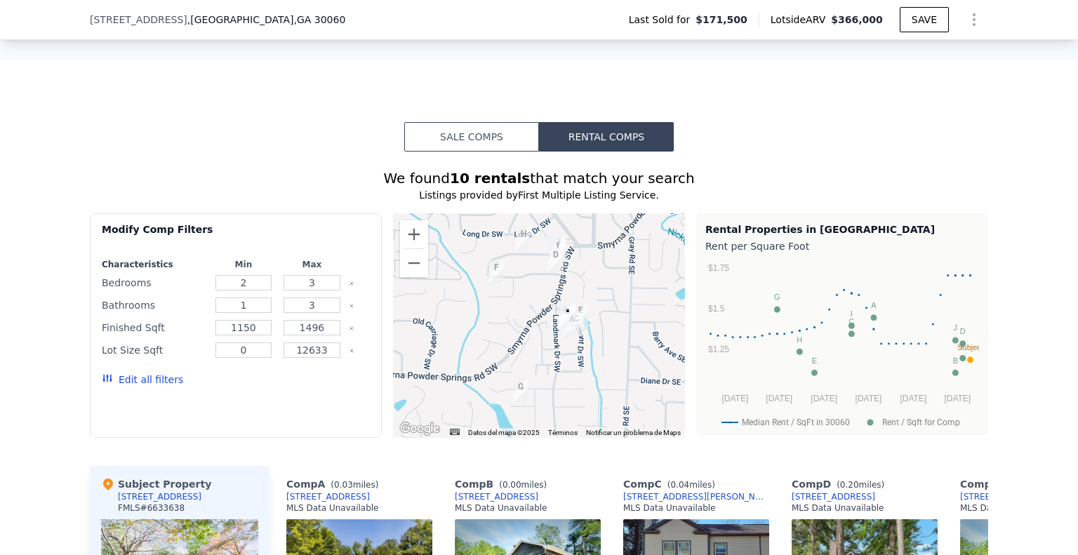
click at [477, 151] on button "Sale Comps" at bounding box center [471, 136] width 135 height 29
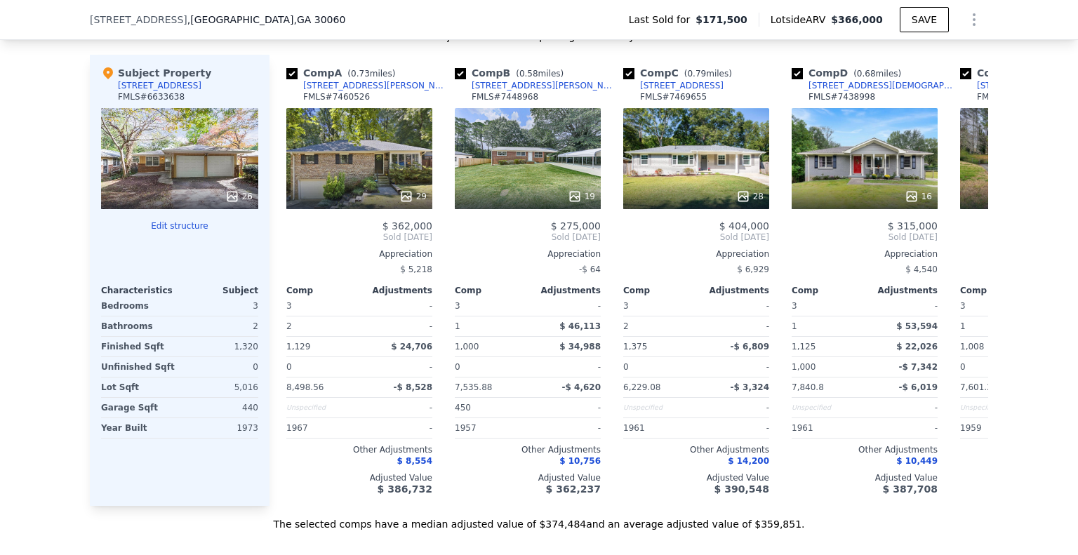
scroll to position [1468, 0]
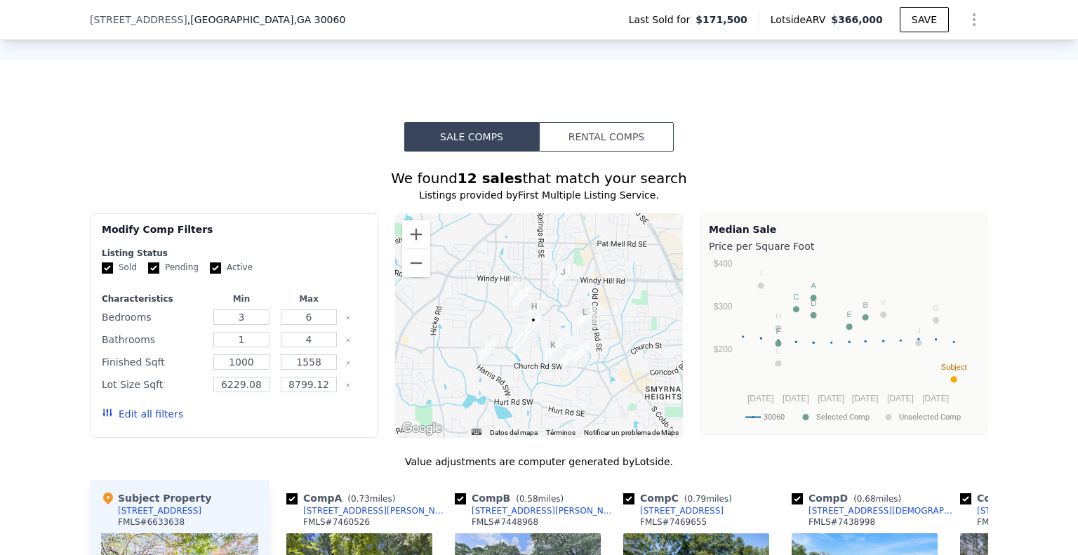
click at [636, 135] on button "Rental Comps" at bounding box center [606, 136] width 135 height 29
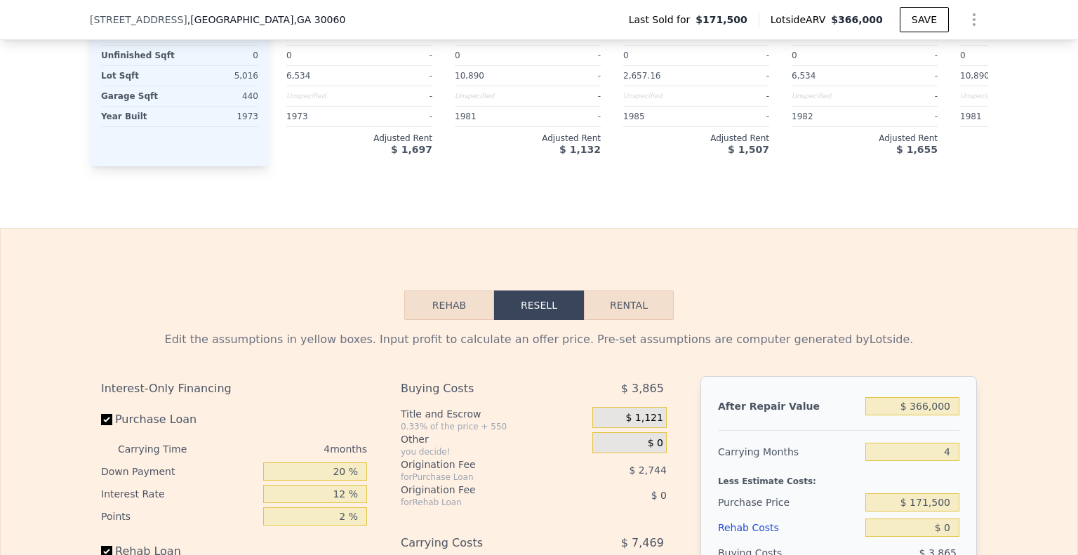
scroll to position [1819, 0]
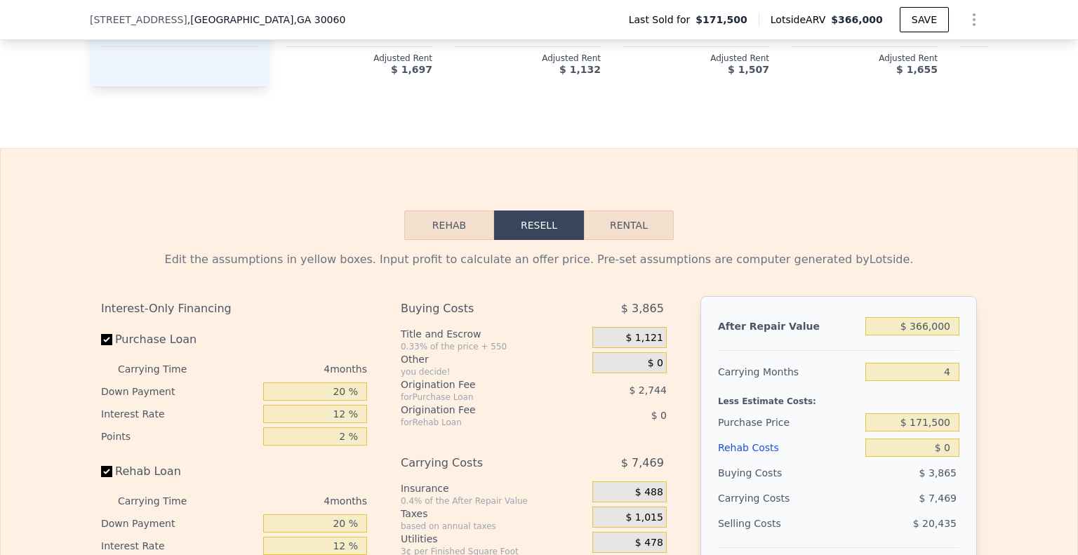
click at [587, 214] on div "Rehab Resell Rental Edit the assumptions in yellow boxes. Input profit to calcu…" at bounding box center [539, 486] width 1078 height 676
click at [606, 230] on button "Rental" at bounding box center [629, 224] width 90 height 29
select select "30"
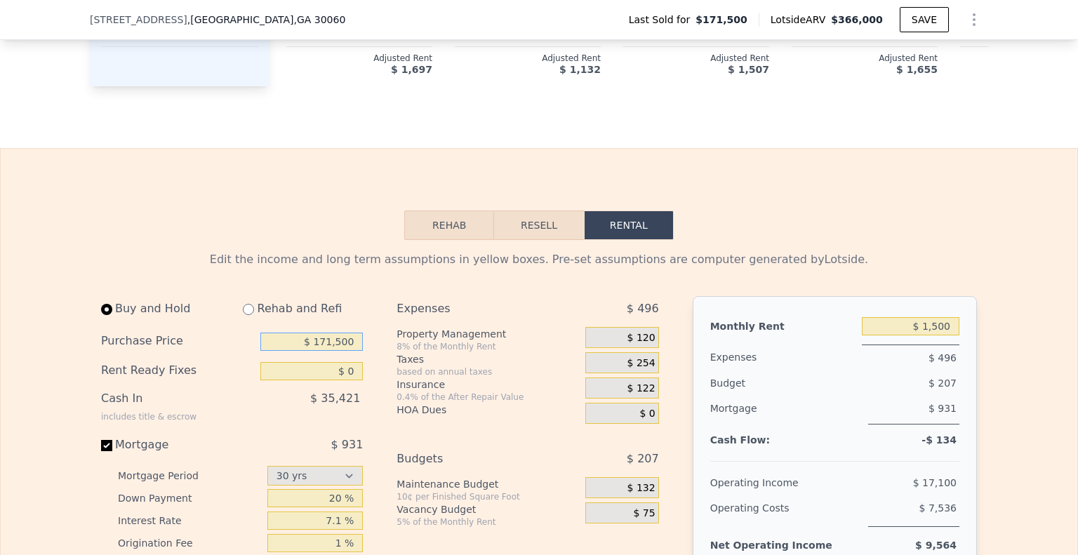
click at [323, 351] on input "$ 171,500" at bounding box center [311, 342] width 102 height 18
type input "$ 250,000"
click at [921, 335] on input "$ 1,500" at bounding box center [911, 326] width 98 height 18
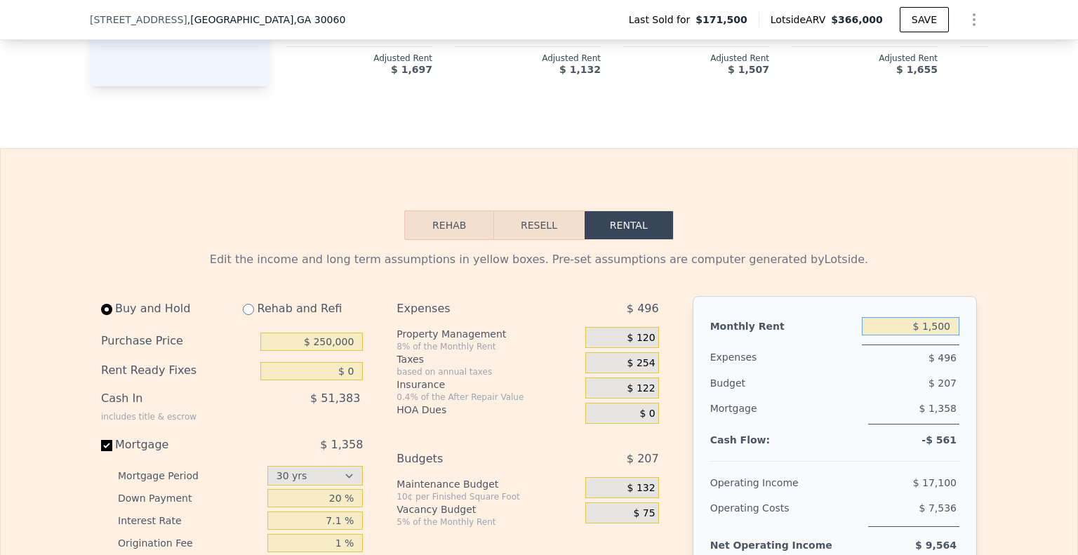
click at [921, 335] on input "$ 1,500" at bounding box center [911, 326] width 98 height 18
type input "$ 2,000"
click at [324, 351] on input "$ 250,000" at bounding box center [311, 342] width 102 height 18
type input "$ 225,000"
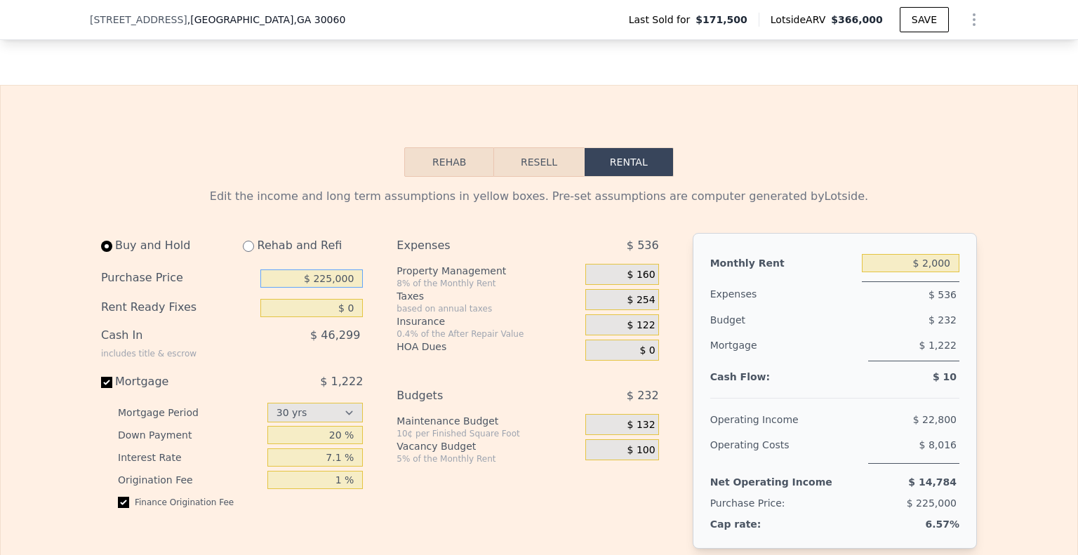
scroll to position [1889, 0]
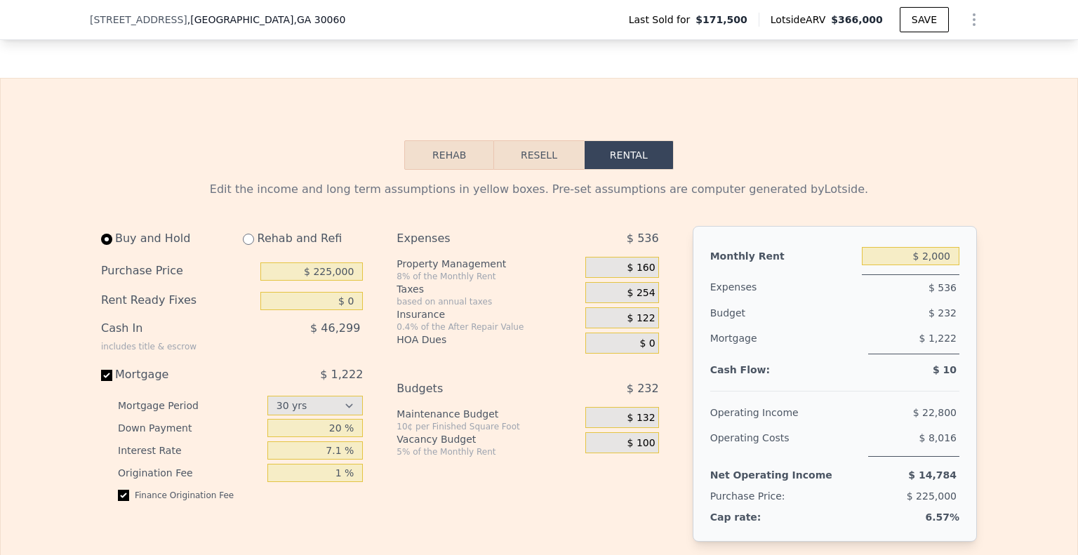
click at [614, 257] on div "Expenses $ 536" at bounding box center [527, 241] width 262 height 31
click at [620, 278] on div "$ 160" at bounding box center [621, 267] width 73 height 21
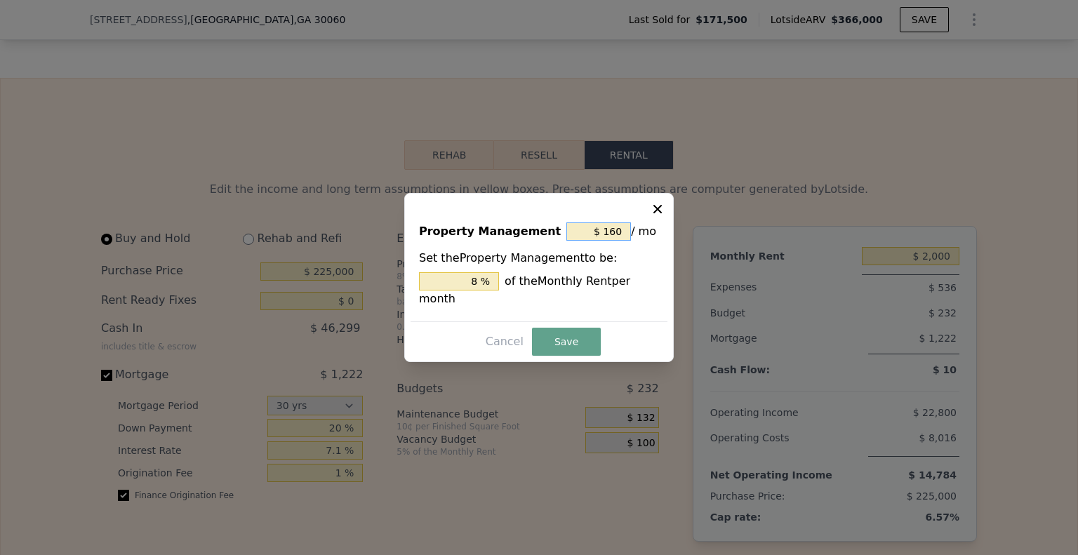
click at [595, 241] on input "$ 160" at bounding box center [598, 231] width 65 height 18
click at [599, 241] on input "$ 160" at bounding box center [598, 231] width 65 height 18
type input "$ 0"
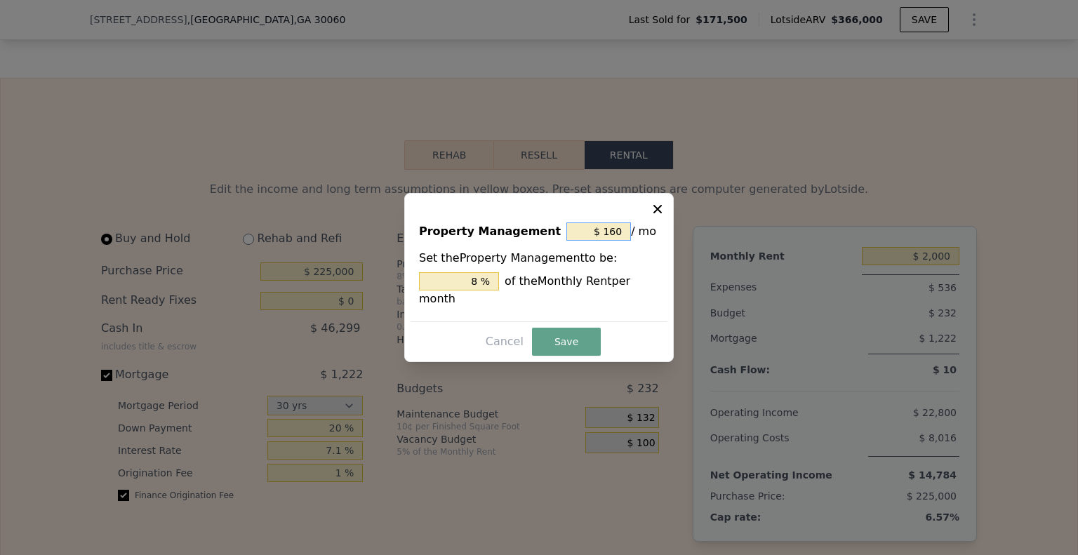
type input "0 %"
type input "$ 0"
click at [594, 328] on button "Save" at bounding box center [566, 342] width 69 height 28
click at [581, 328] on button "Save" at bounding box center [566, 342] width 69 height 28
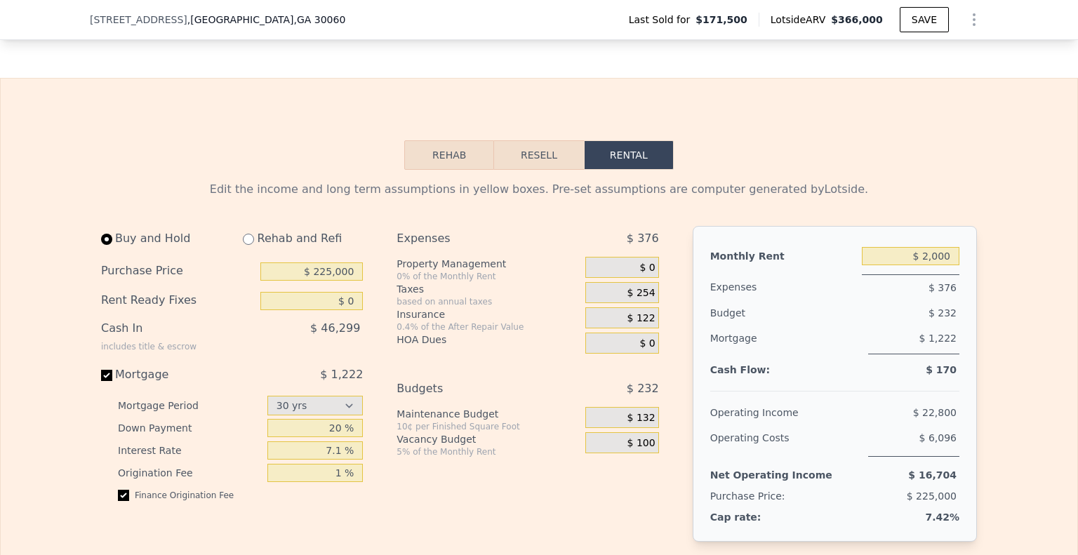
click at [637, 325] on span "$ 122" at bounding box center [641, 318] width 28 height 13
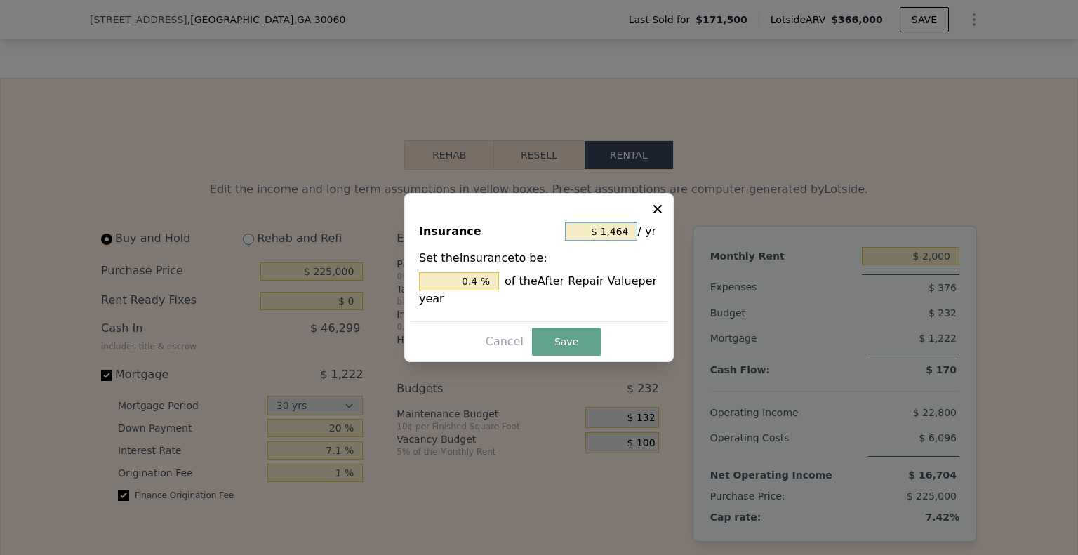
click at [613, 234] on input "$ 1,464" at bounding box center [601, 231] width 72 height 18
type input "$ 1"
type input "0.000 %"
type input "$ 18"
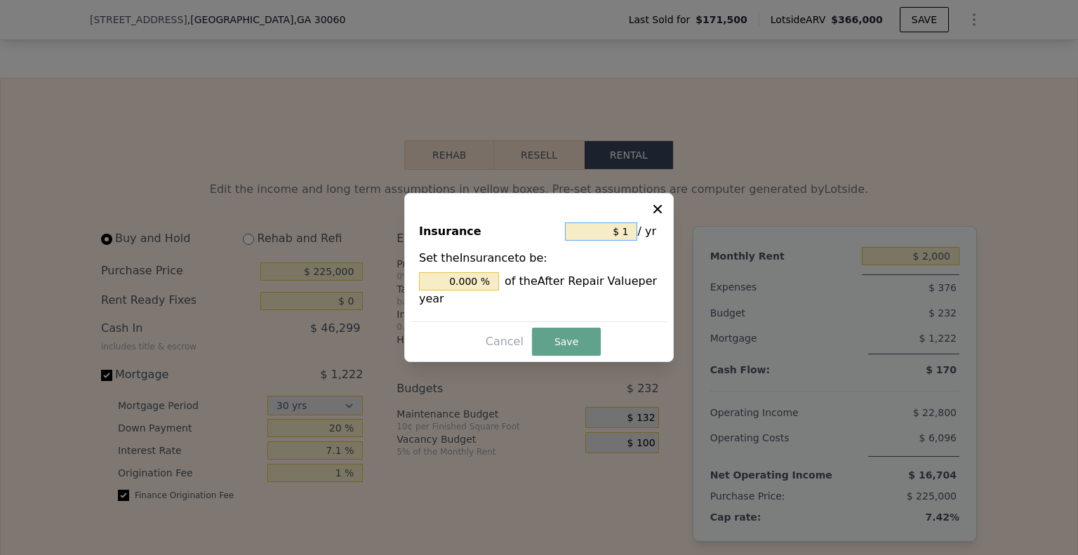
type input "0.005 %"
type input "$ 185"
type input "0.051 %"
type input "$ 1,850"
type input "0.505 %"
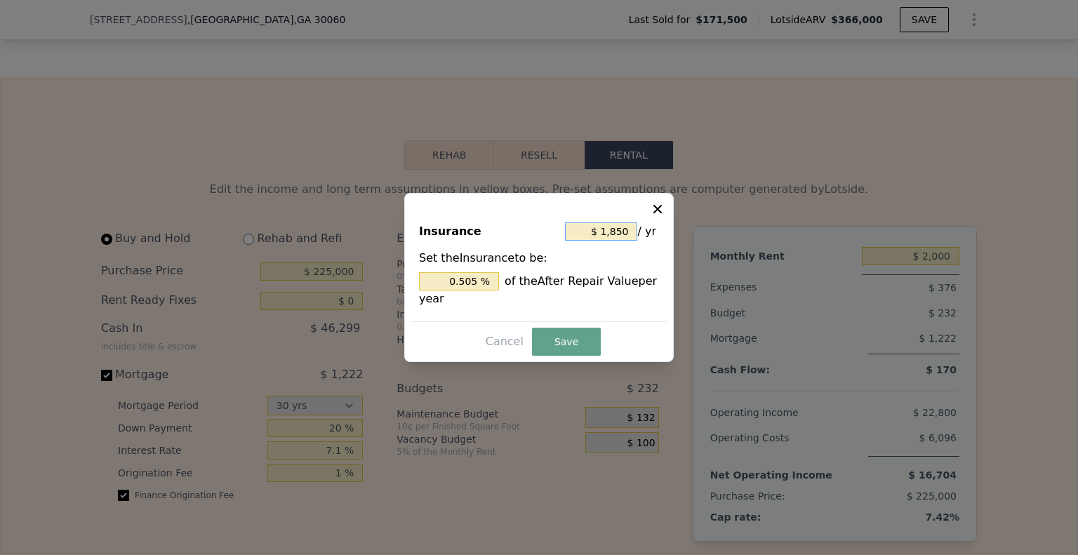
type input "$ 1,850"
click at [584, 335] on button "Save" at bounding box center [566, 342] width 69 height 28
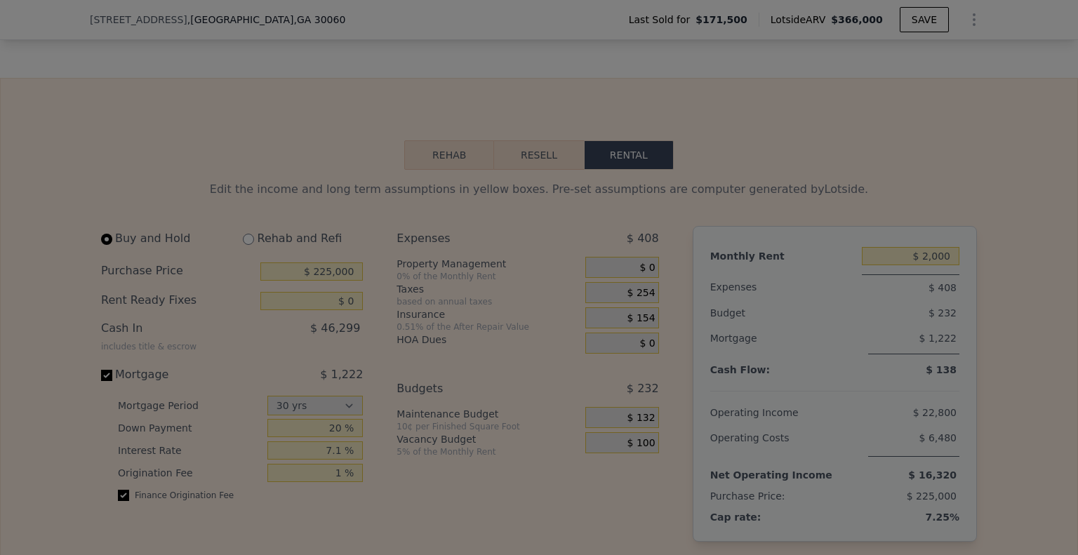
click at [656, 327] on div "Cancel Save" at bounding box center [539, 327] width 244 height 27
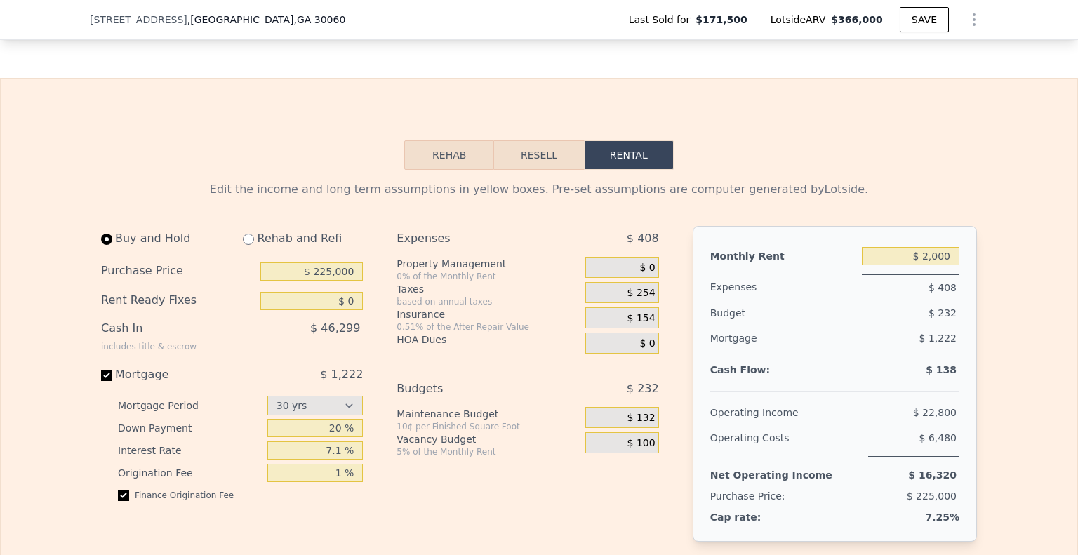
click at [631, 300] on span "$ 254" at bounding box center [641, 293] width 28 height 13
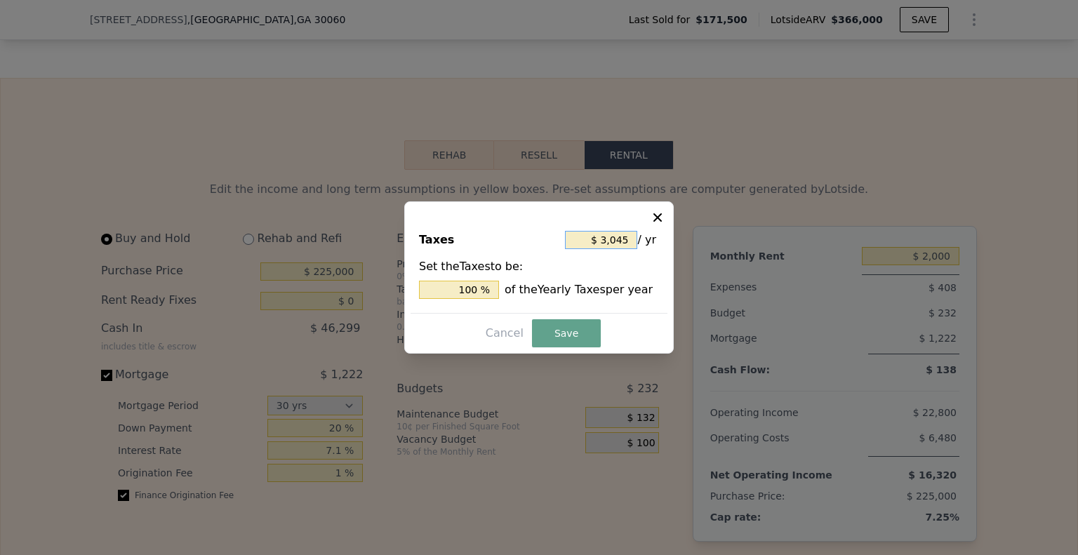
click at [617, 243] on input "$ 3,045" at bounding box center [601, 240] width 72 height 18
type input "$ 3"
type input "0.099 %"
type input "$ 32"
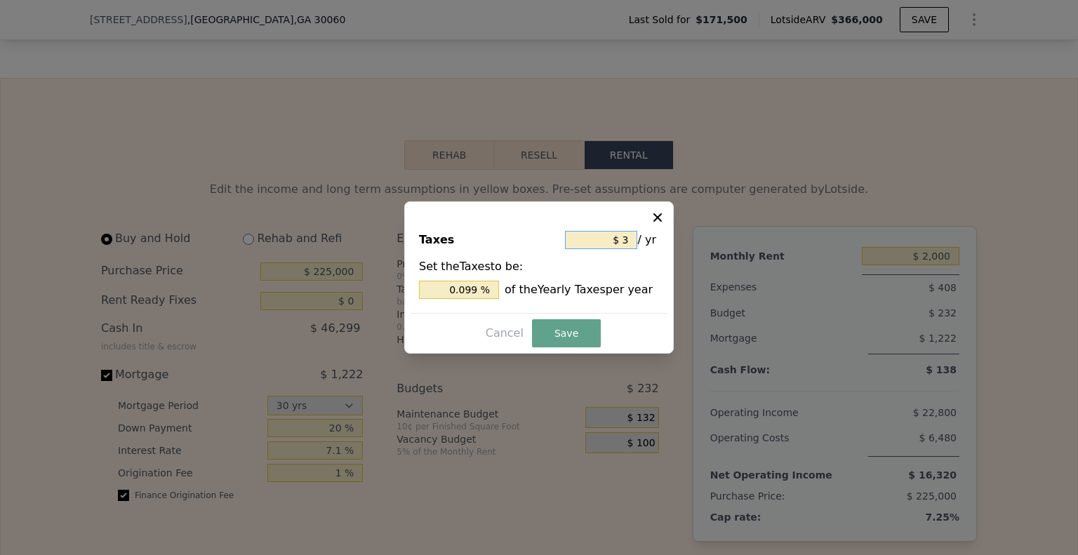
type input "1.051 %"
type input "$ 323"
type input "10.608 %"
type input "$ 3,230"
type input "106.076 %"
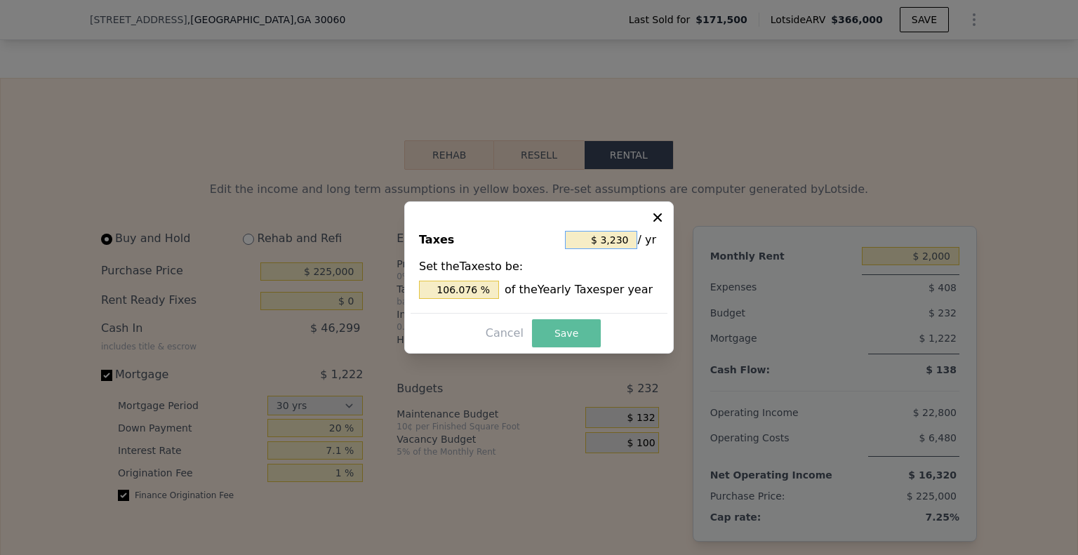
type input "$ 3,230"
click at [571, 336] on button "Save" at bounding box center [566, 333] width 69 height 28
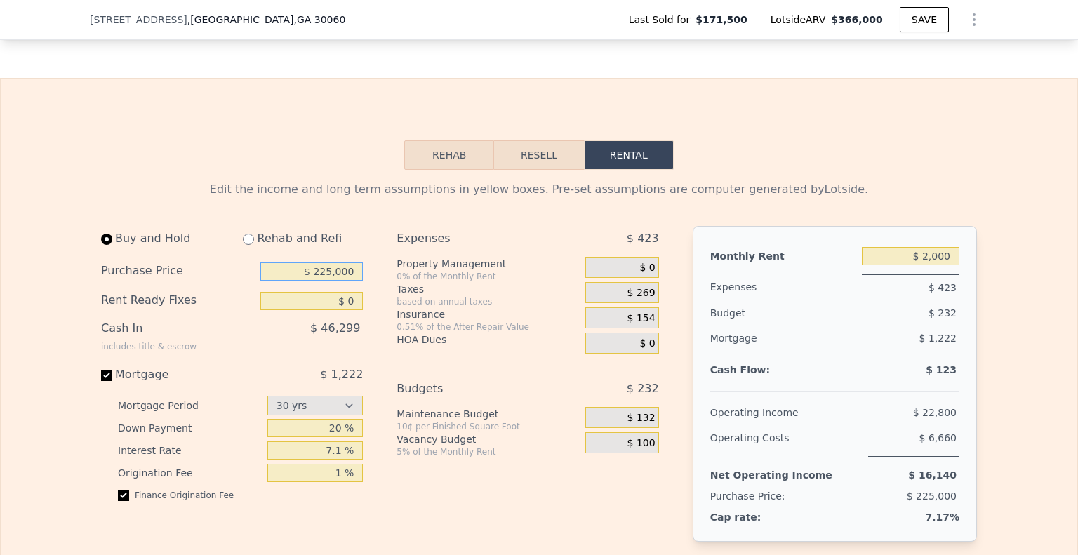
click at [336, 281] on input "$ 225,000" at bounding box center [311, 271] width 102 height 18
click at [940, 265] on input "$ 2,000" at bounding box center [911, 256] width 98 height 18
click at [649, 302] on div "$ 269" at bounding box center [621, 292] width 73 height 21
click at [633, 325] on div "$ 154" at bounding box center [621, 317] width 73 height 21
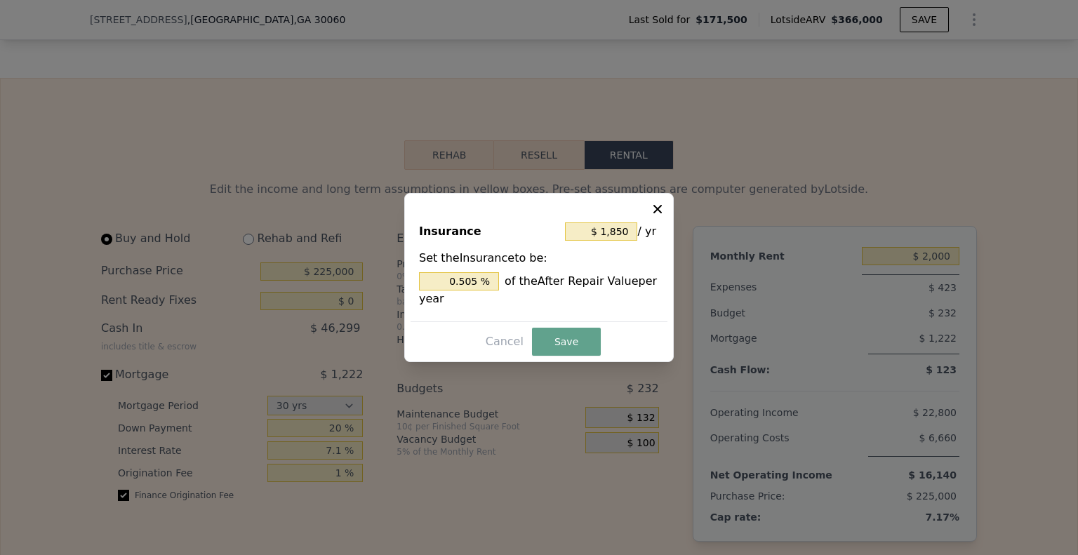
click at [723, 239] on div at bounding box center [539, 277] width 1078 height 555
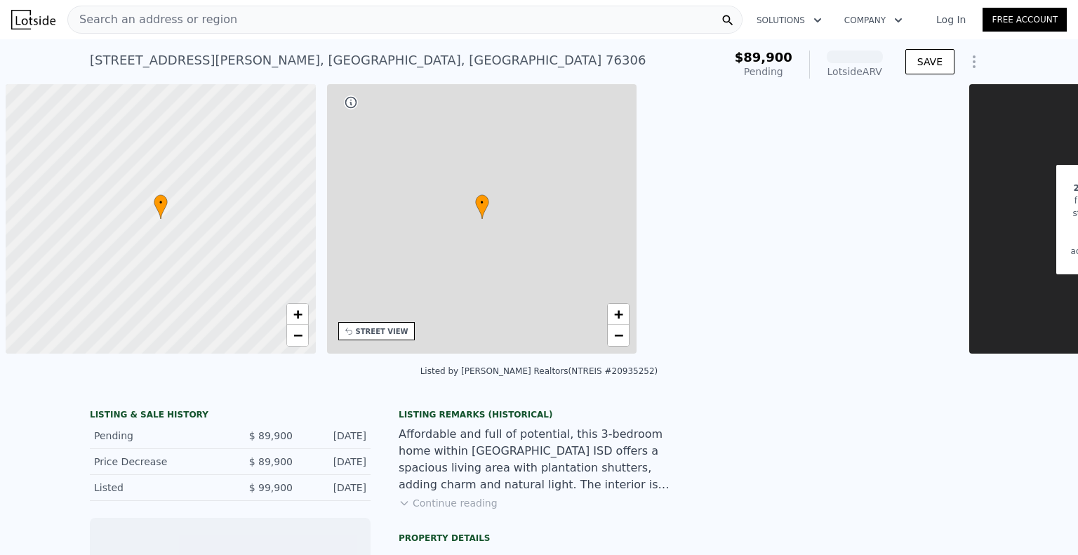
scroll to position [0, 6]
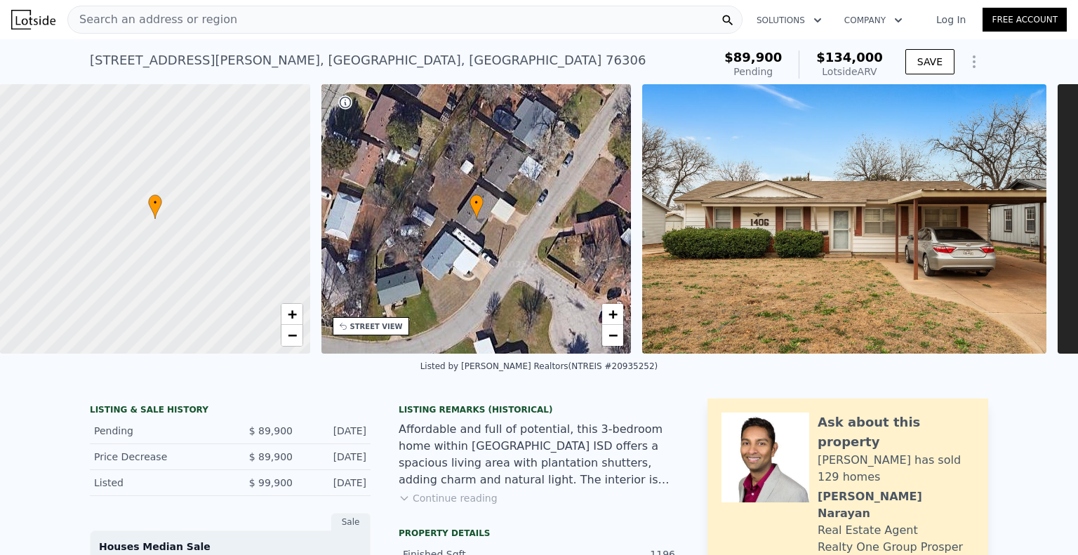
click at [223, 65] on div "1406 E Cortez Dr , Wichita Falls , TX 76306" at bounding box center [368, 61] width 556 height 20
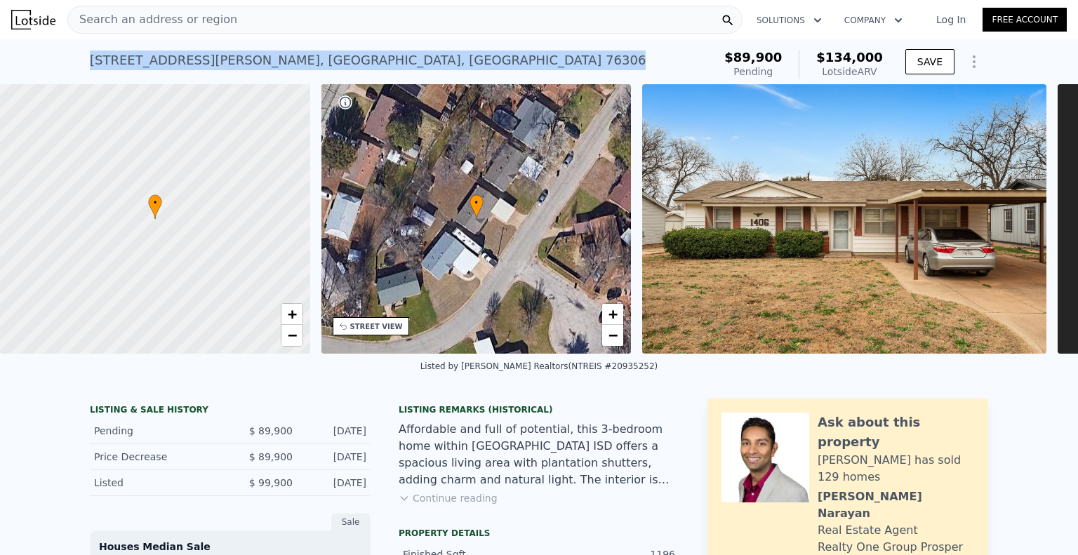
click at [223, 65] on div "1406 E Cortez Dr , Wichita Falls , TX 76306" at bounding box center [368, 61] width 556 height 20
copy div "1406 E Cortez Dr , Wichita Falls , TX 76306 Pending (~ARV $134k )"
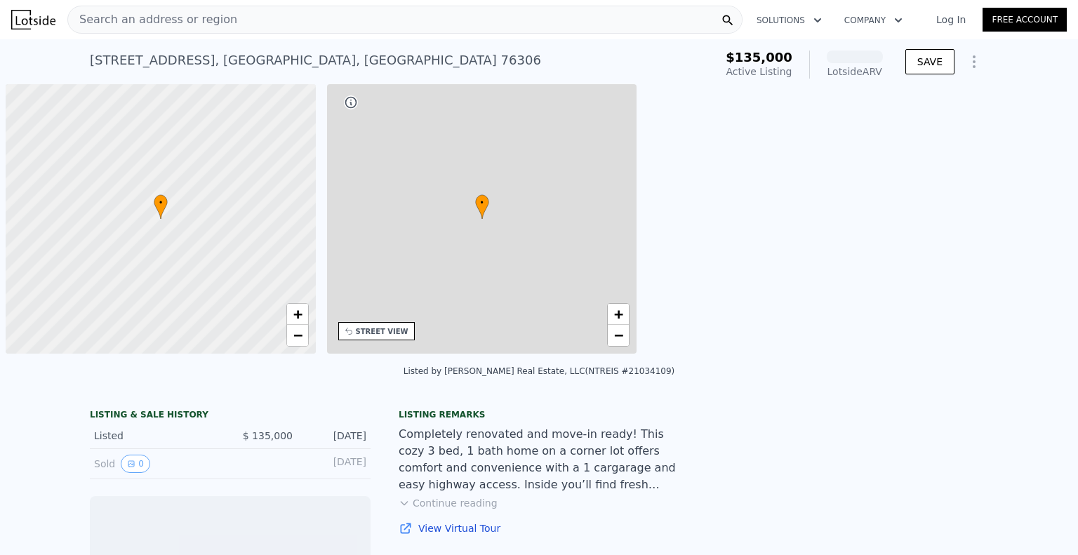
scroll to position [0, 6]
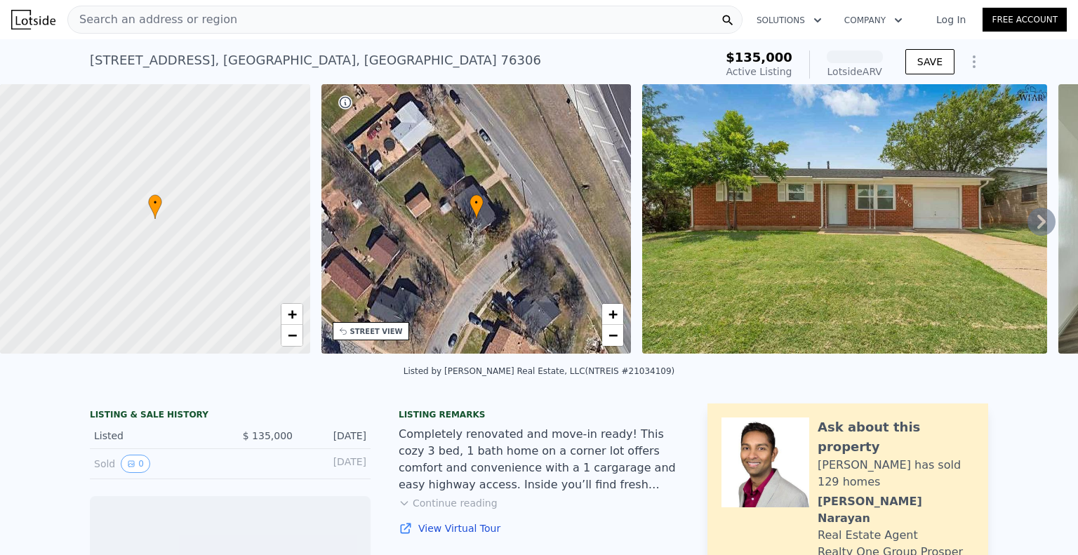
click at [158, 58] on div "1600 Central Fwy , Wichita Falls , TX 76306" at bounding box center [315, 61] width 451 height 20
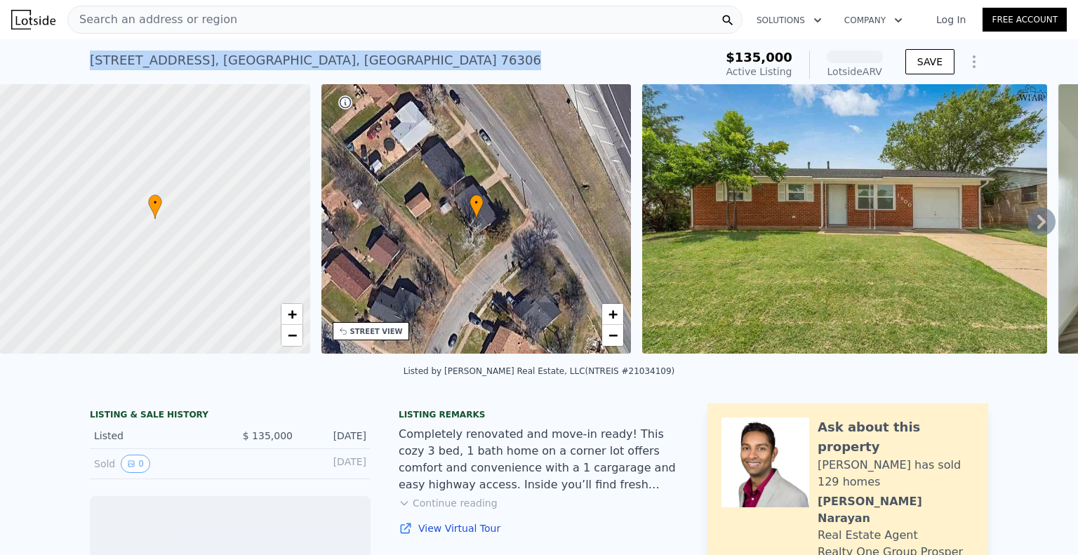
click at [158, 58] on div "1600 Central Fwy , Wichita Falls , TX 76306" at bounding box center [315, 61] width 451 height 20
copy div "1600 Central Fwy , Wichita Falls , TX 76306 Active at $135k (~ARV )"
